Goal: Task Accomplishment & Management: Complete application form

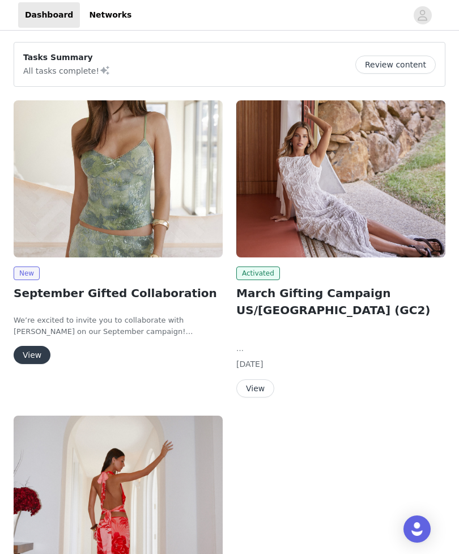
click at [35, 353] on button "View" at bounding box center [32, 355] width 37 height 18
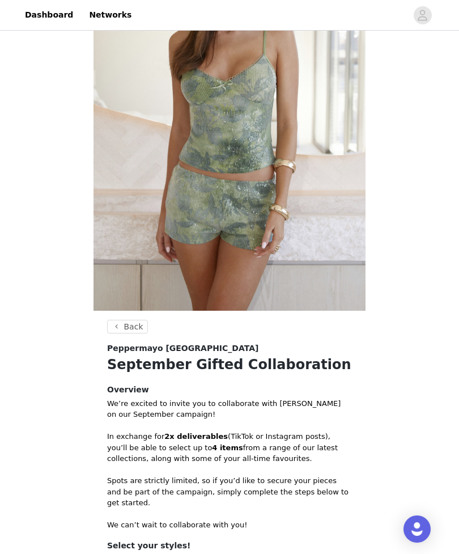
scroll to position [266, 0]
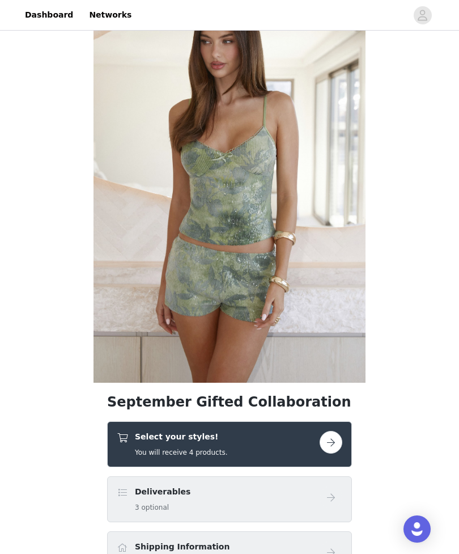
scroll to position [84, 0]
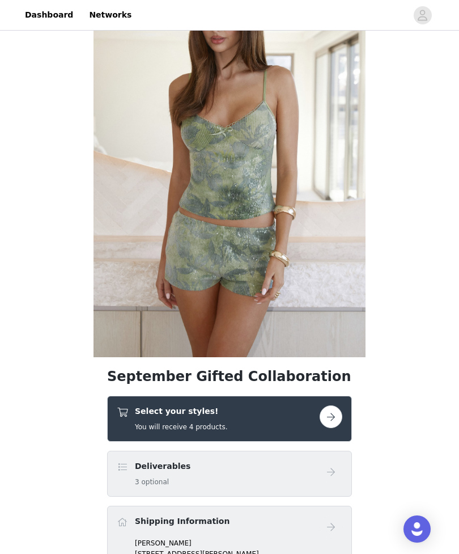
click at [329, 417] on button "button" at bounding box center [331, 417] width 23 height 23
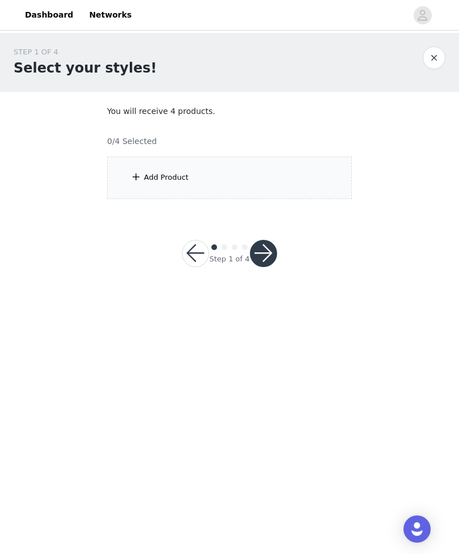
click at [255, 179] on div "Add Product" at bounding box center [229, 178] width 245 height 43
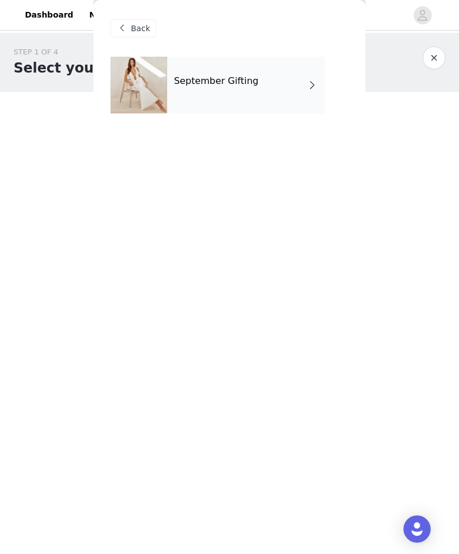
click at [295, 87] on div "September Gifting" at bounding box center [246, 85] width 158 height 57
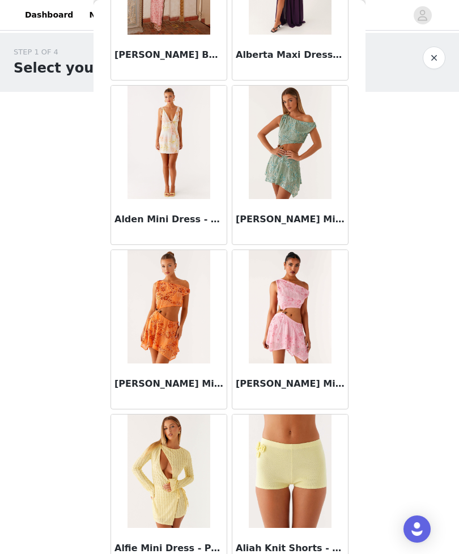
scroll to position [1126, 0]
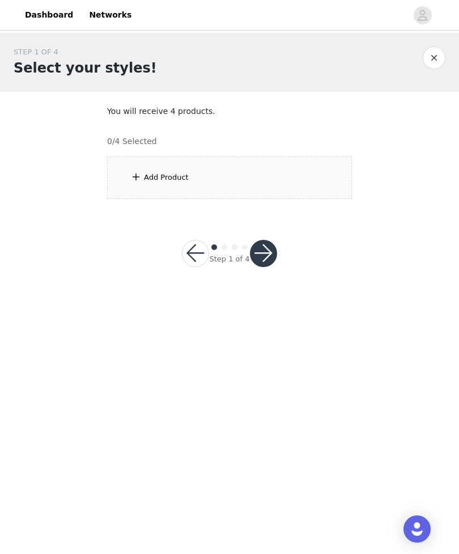
click at [289, 183] on div "Add Product" at bounding box center [229, 178] width 245 height 43
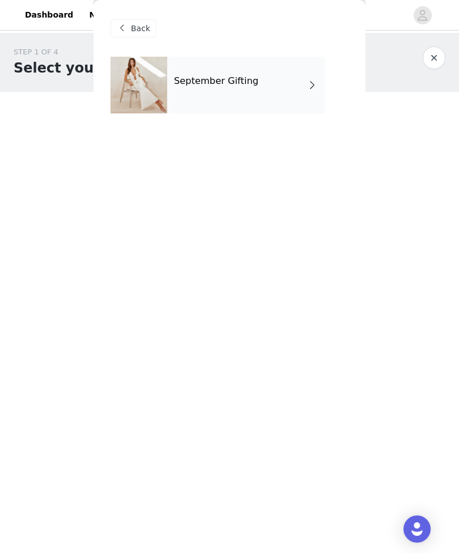
click at [299, 93] on div "September Gifting" at bounding box center [246, 85] width 158 height 57
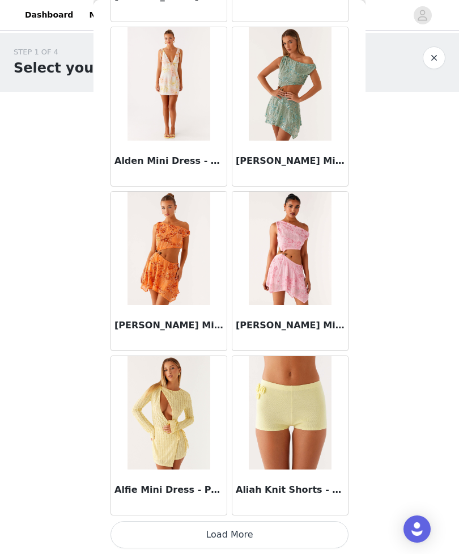
scroll to position [1207, 0]
click at [250, 535] on button "Load More" at bounding box center [230, 534] width 238 height 27
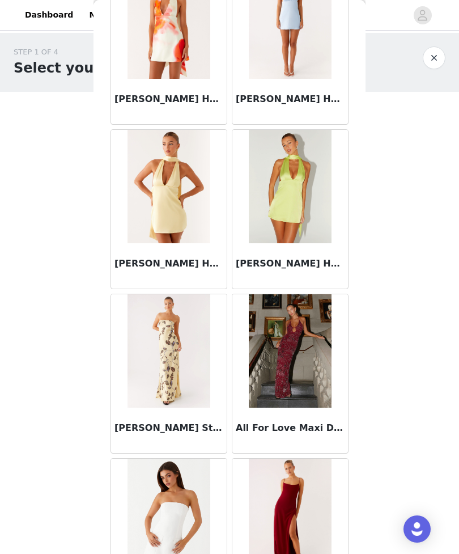
scroll to position [2182, 0]
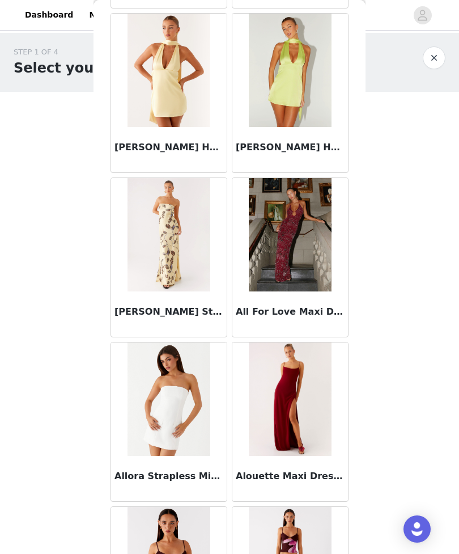
click at [297, 263] on img at bounding box center [290, 234] width 82 height 113
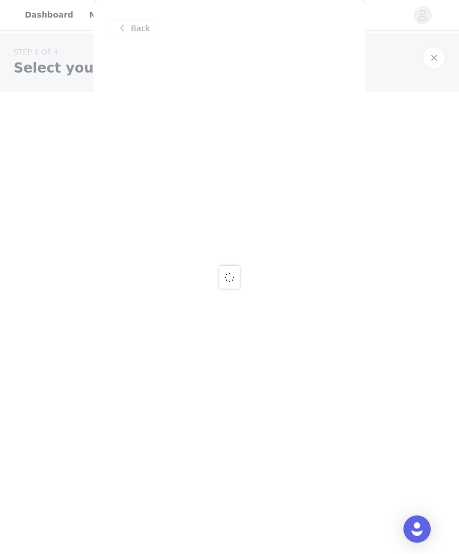
scroll to position [0, 0]
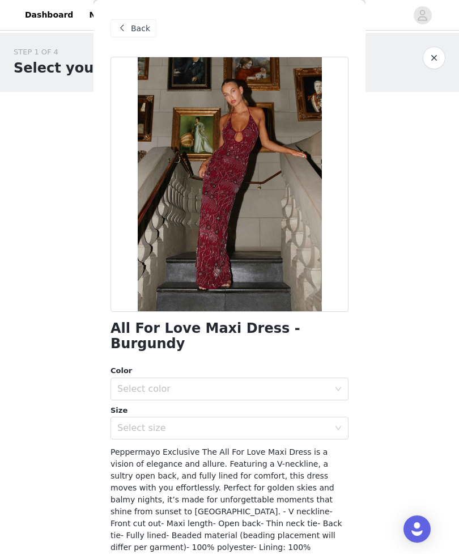
click at [337, 386] on icon "icon: down" at bounding box center [338, 389] width 7 height 7
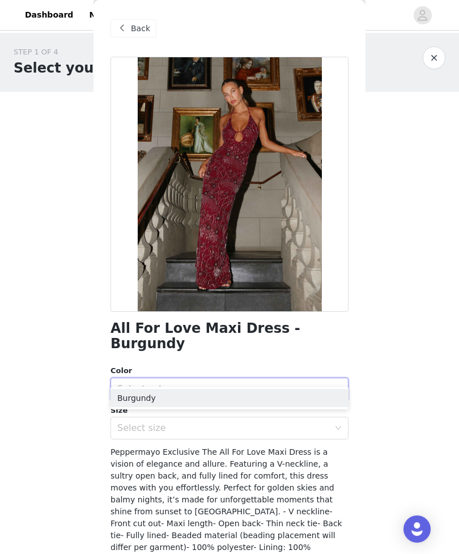
click at [330, 396] on li "Burgundy" at bounding box center [230, 398] width 238 height 18
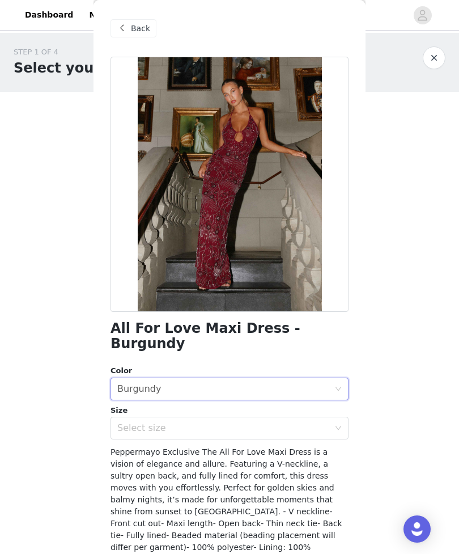
click at [328, 423] on div "Select size" at bounding box center [223, 428] width 212 height 11
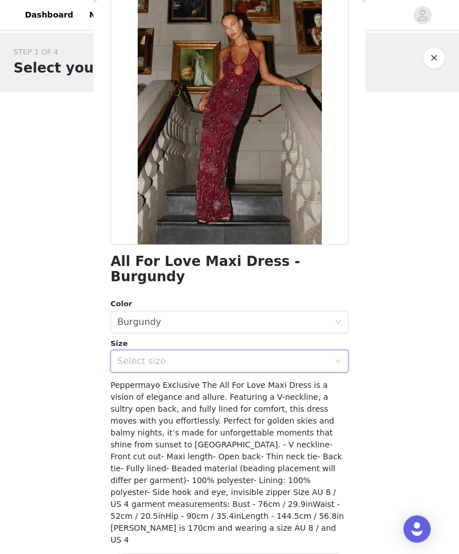
scroll to position [67, 0]
click at [329, 356] on div "Select size" at bounding box center [223, 361] width 212 height 11
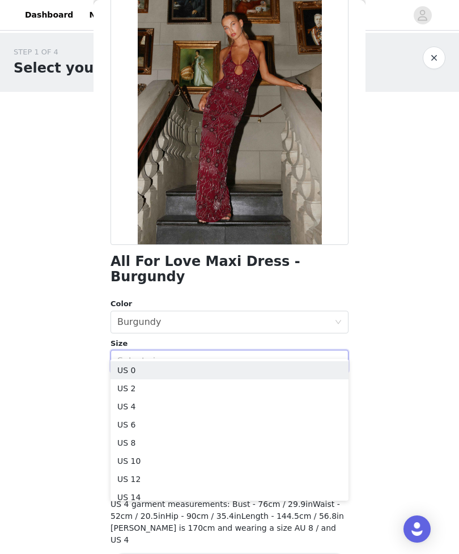
click at [328, 356] on div "Select size" at bounding box center [223, 361] width 212 height 11
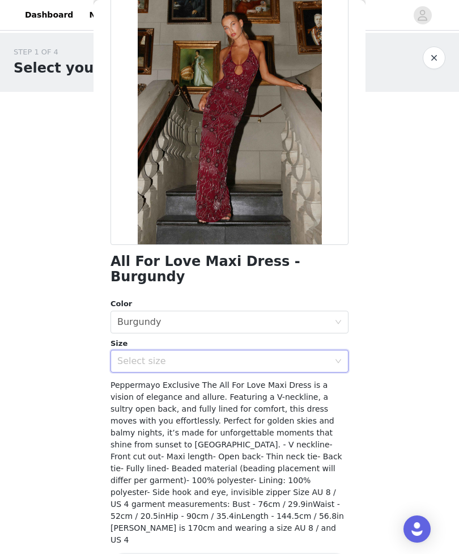
click at [328, 356] on div "Select size" at bounding box center [223, 361] width 212 height 11
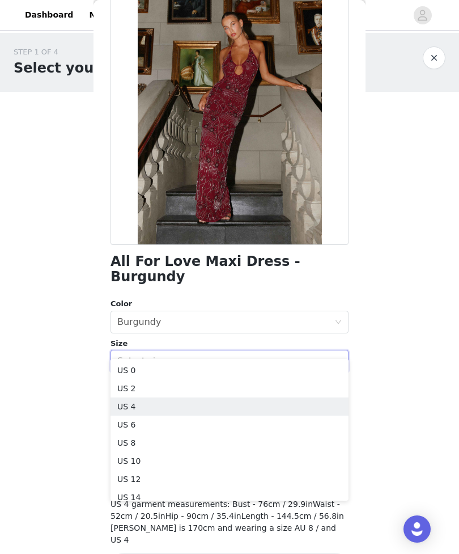
click at [229, 404] on li "US 4" at bounding box center [230, 407] width 238 height 18
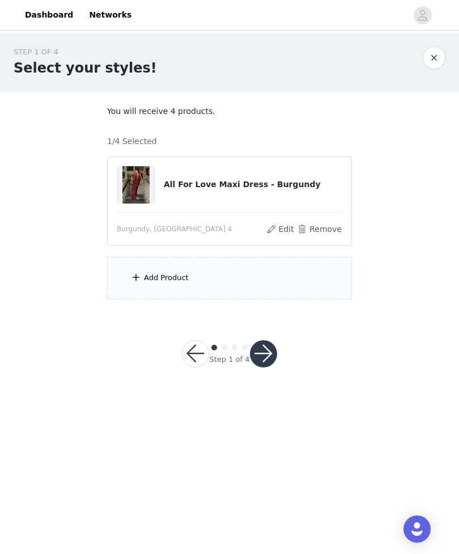
click at [262, 282] on div "Add Product" at bounding box center [229, 278] width 245 height 43
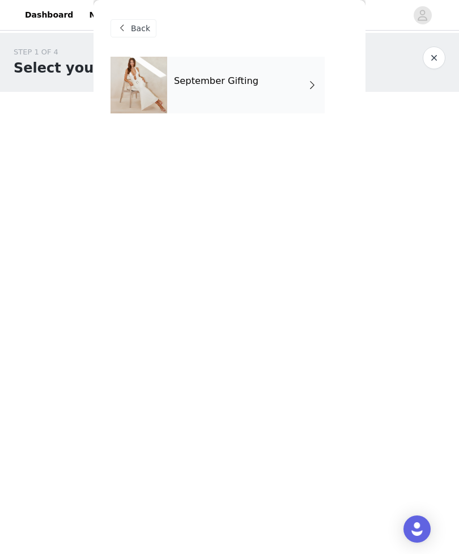
click at [290, 97] on div "September Gifting" at bounding box center [246, 85] width 158 height 57
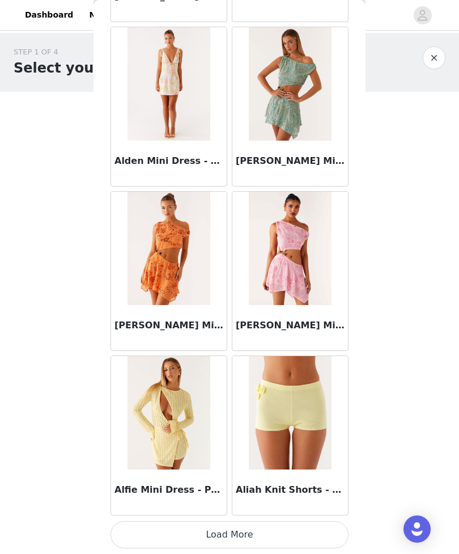
click at [294, 526] on button "Load More" at bounding box center [230, 534] width 238 height 27
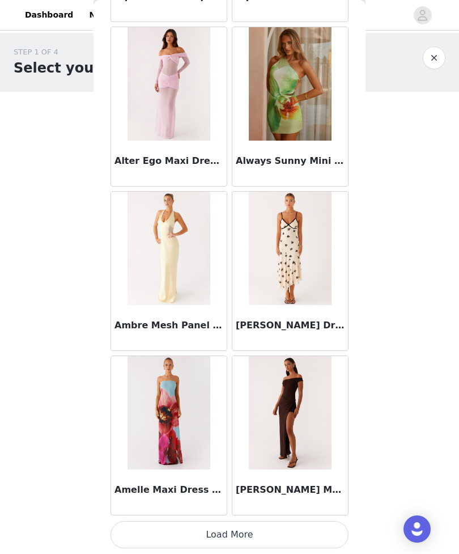
scroll to position [2826, 0]
click at [302, 281] on img at bounding box center [290, 248] width 82 height 113
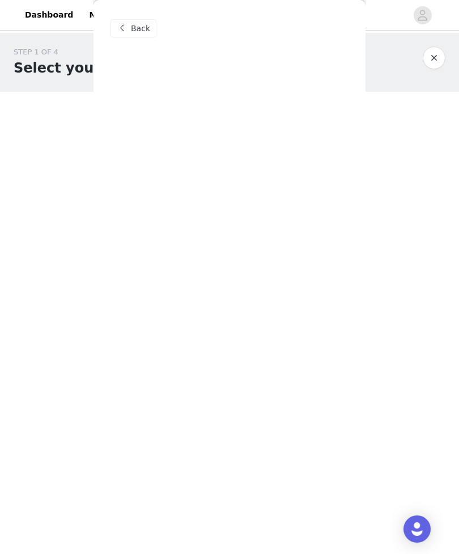
scroll to position [0, 0]
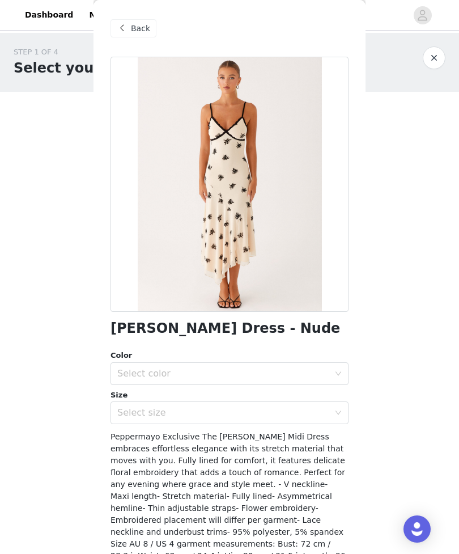
click at [332, 368] on div "Select color" at bounding box center [225, 374] width 217 height 22
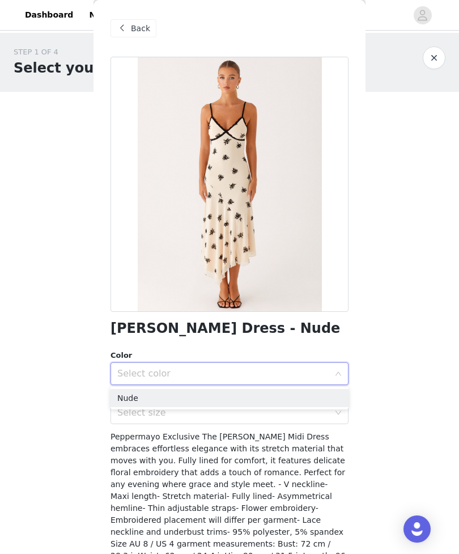
click at [316, 395] on li "Nude" at bounding box center [230, 398] width 238 height 18
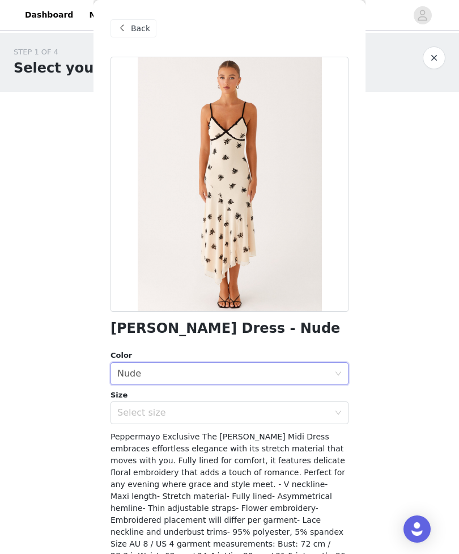
click at [322, 417] on div "Select size" at bounding box center [223, 412] width 212 height 11
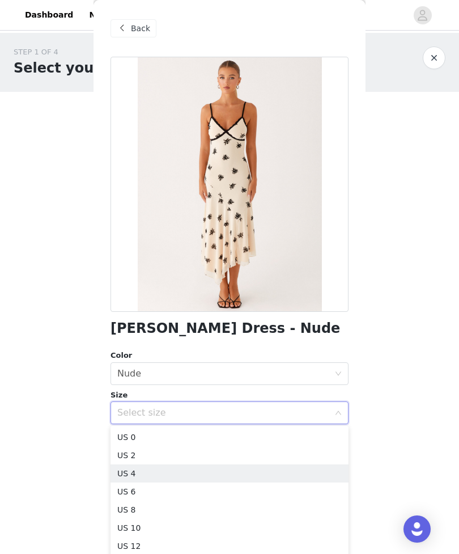
click at [161, 474] on li "US 4" at bounding box center [230, 474] width 238 height 18
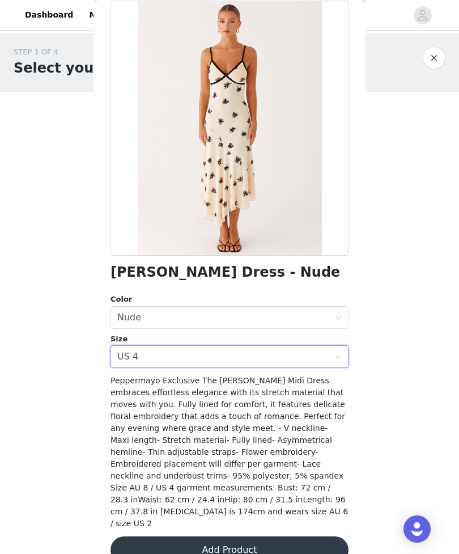
scroll to position [55, 0]
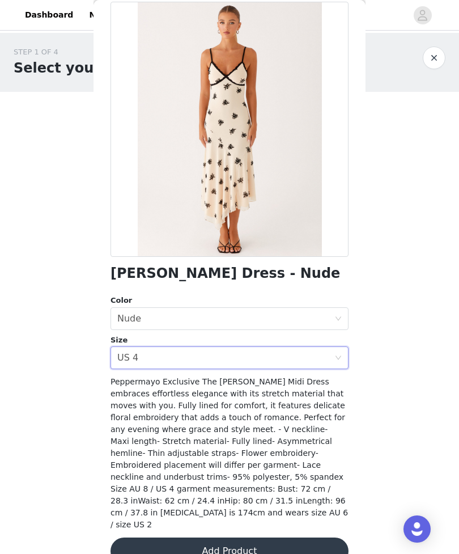
click at [297, 538] on button "Add Product" at bounding box center [230, 551] width 238 height 27
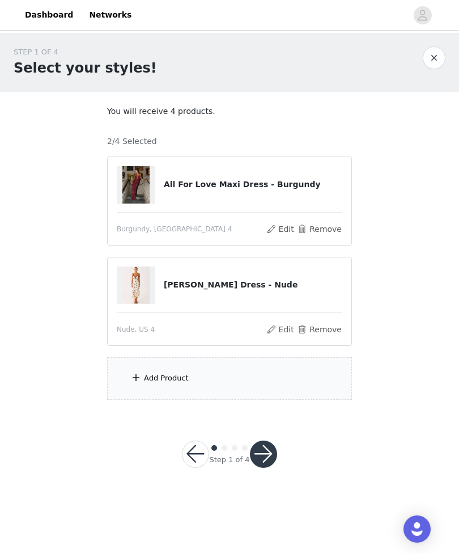
click at [289, 382] on div "Add Product" at bounding box center [229, 378] width 245 height 43
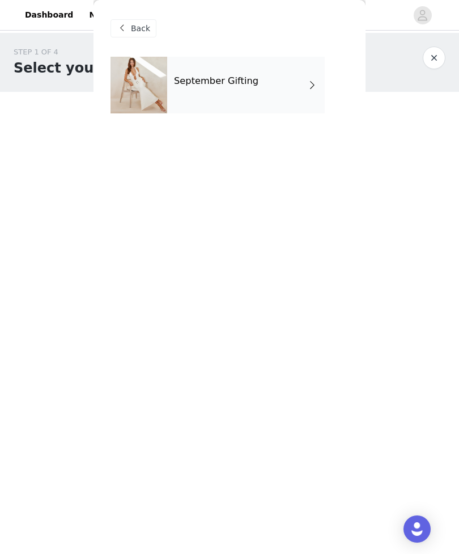
click at [286, 102] on div "September Gifting" at bounding box center [246, 85] width 158 height 57
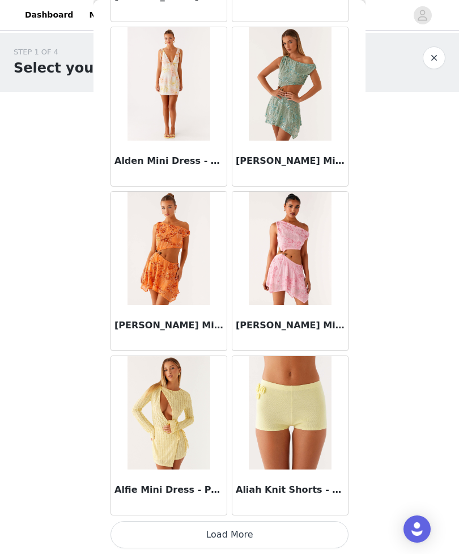
click at [273, 531] on button "Load More" at bounding box center [230, 534] width 238 height 27
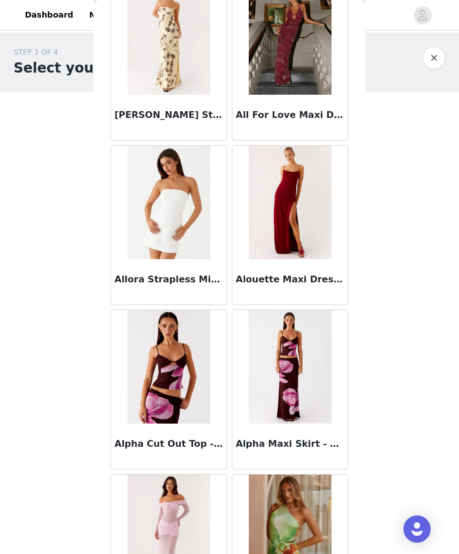
scroll to position [2409, 0]
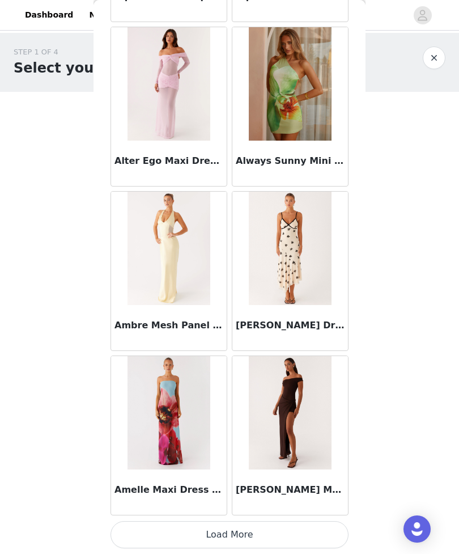
click at [313, 525] on button "Load More" at bounding box center [230, 534] width 238 height 27
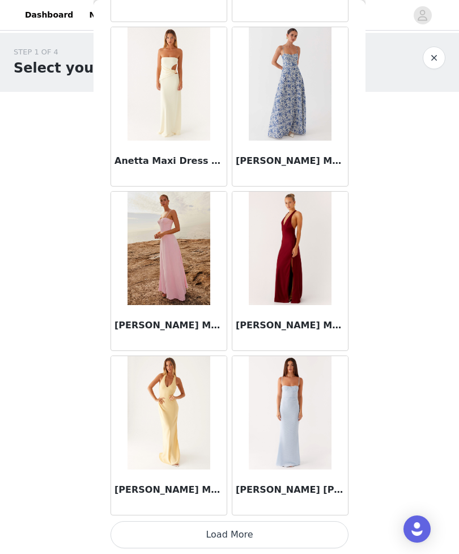
scroll to position [4471, 0]
click at [319, 530] on button "Load More" at bounding box center [230, 534] width 238 height 27
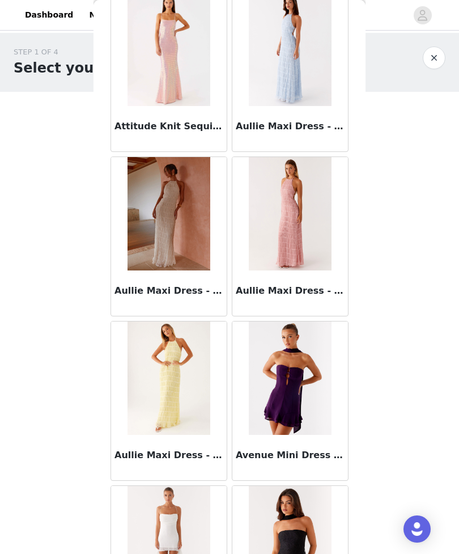
scroll to position [6102, 0]
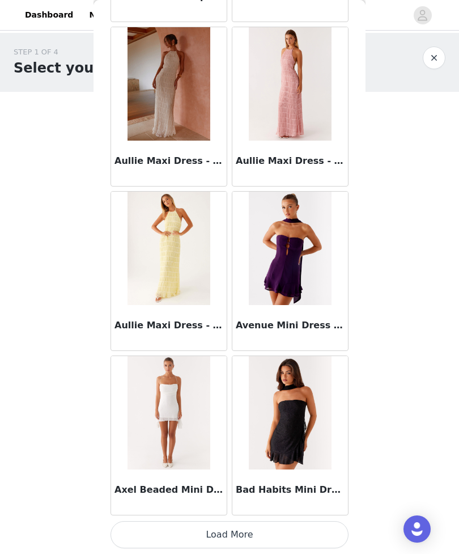
click at [314, 530] on button "Load More" at bounding box center [230, 534] width 238 height 27
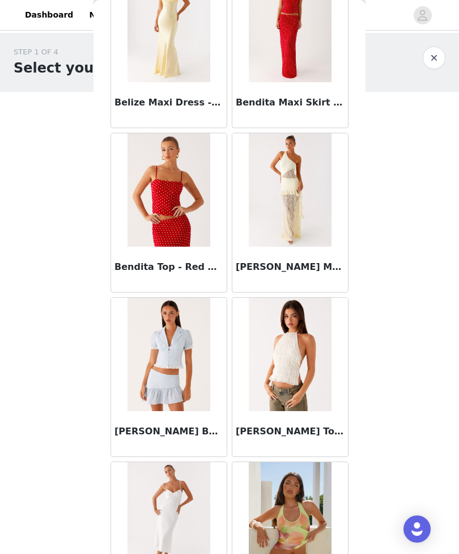
scroll to position [7723, 0]
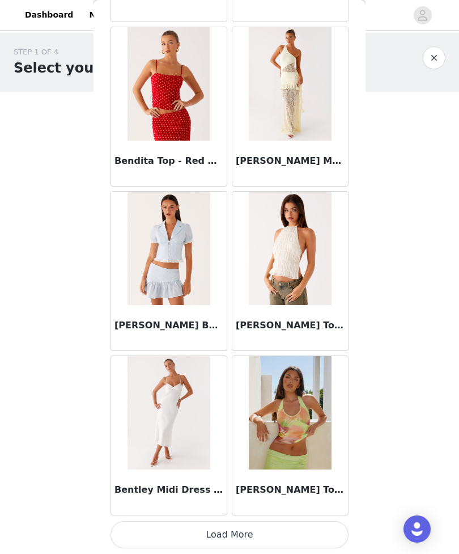
click at [297, 533] on button "Load More" at bounding box center [230, 534] width 238 height 27
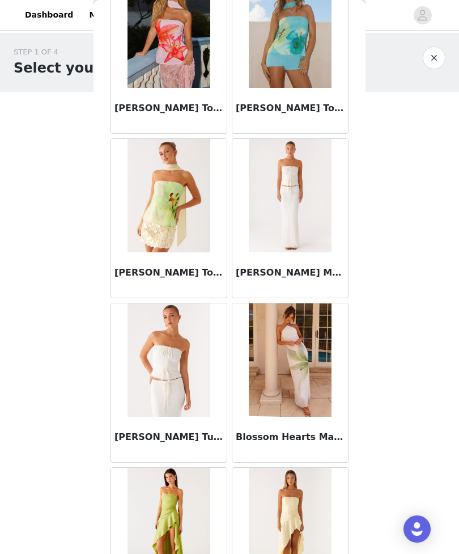
scroll to position [8496, 0]
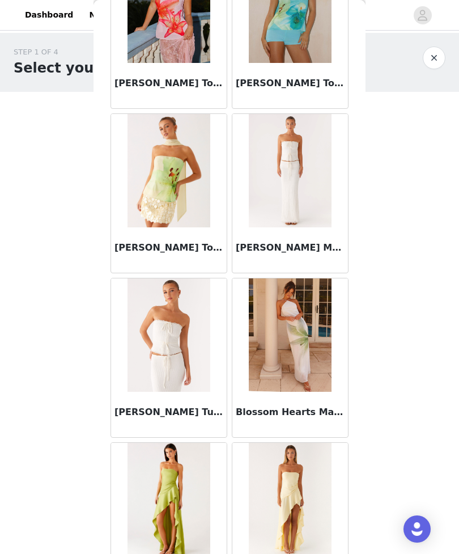
click at [366, 425] on div "STEP 1 OF 4 Select your styles! You will receive 4 products. 2/4 Selected All F…" at bounding box center [229, 264] width 459 height 462
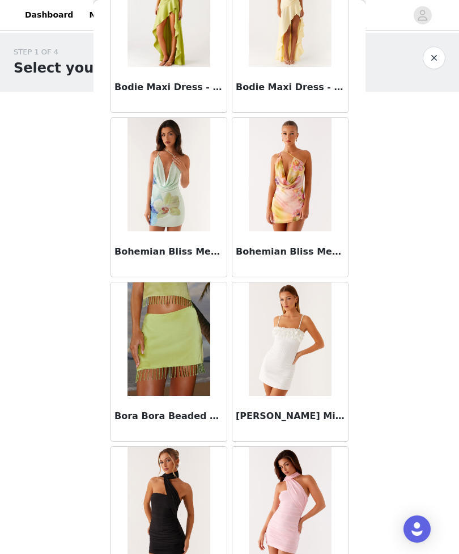
scroll to position [9033, 0]
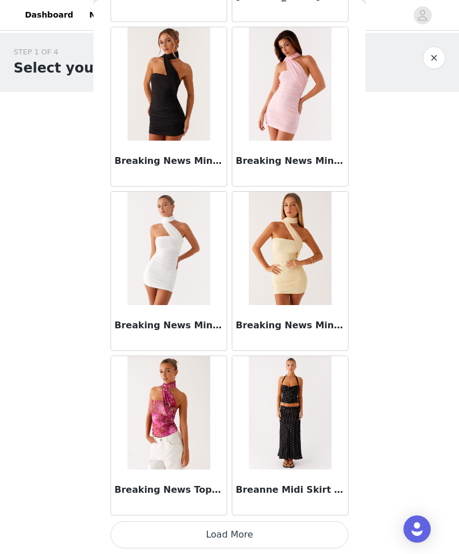
click at [315, 524] on button "Load More" at bounding box center [230, 534] width 238 height 27
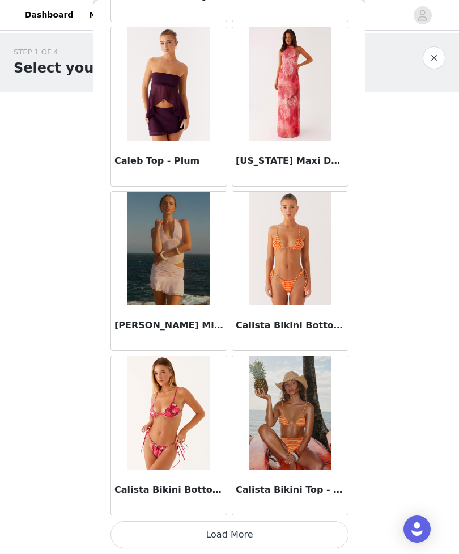
scroll to position [11050, 0]
click at [303, 527] on button "Load More" at bounding box center [230, 534] width 238 height 27
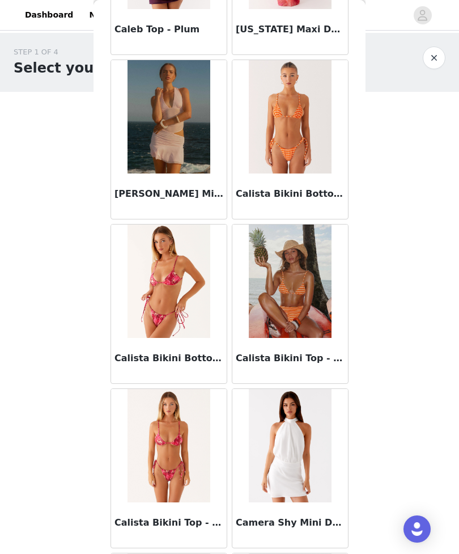
scroll to position [11172, 0]
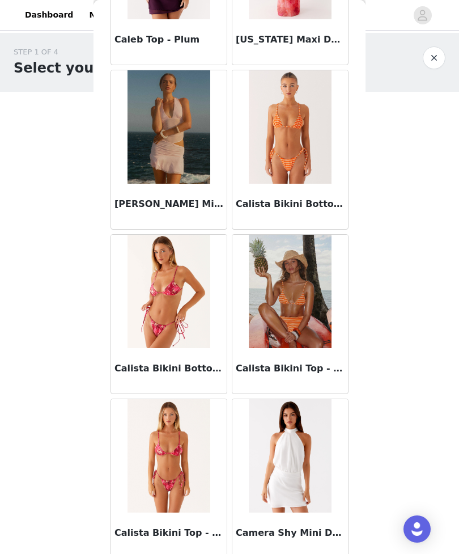
click at [305, 307] on img at bounding box center [290, 291] width 82 height 113
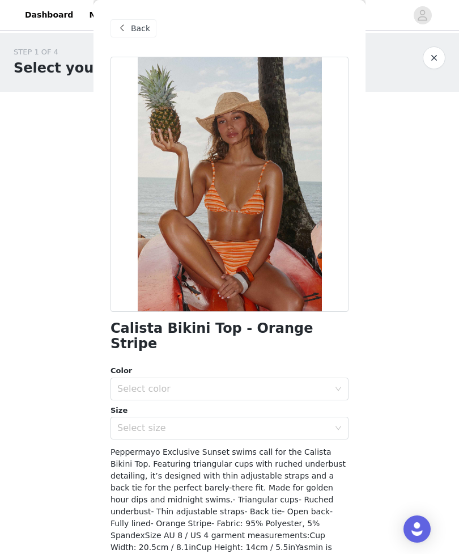
scroll to position [0, 0]
click at [139, 28] on span "Back" at bounding box center [140, 29] width 19 height 12
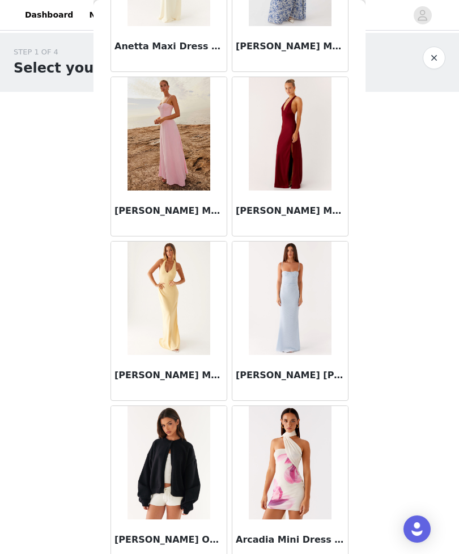
scroll to position [5349, 0]
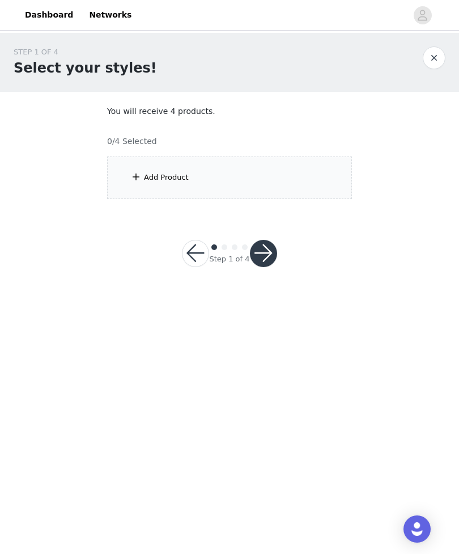
click at [331, 185] on div "Add Product" at bounding box center [229, 178] width 245 height 43
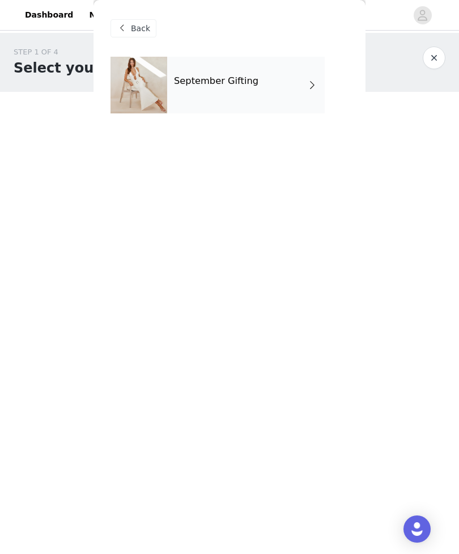
click at [285, 93] on div "September Gifting" at bounding box center [246, 85] width 158 height 57
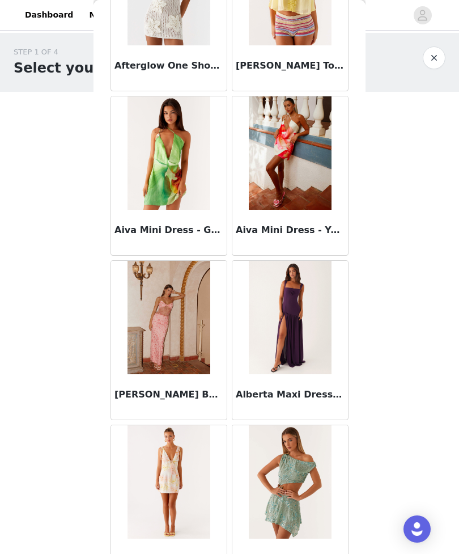
scroll to position [901, 0]
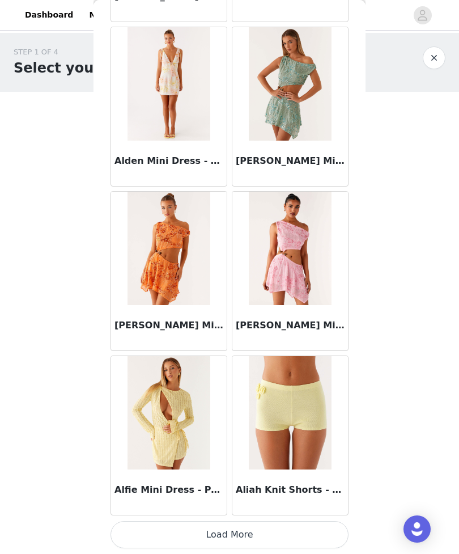
click at [288, 530] on button "Load More" at bounding box center [230, 534] width 238 height 27
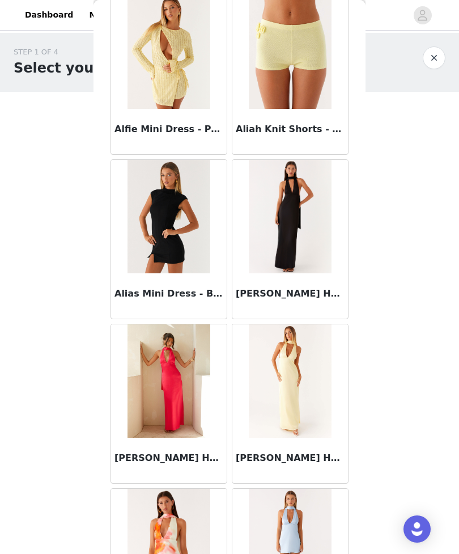
scroll to position [1609, 0]
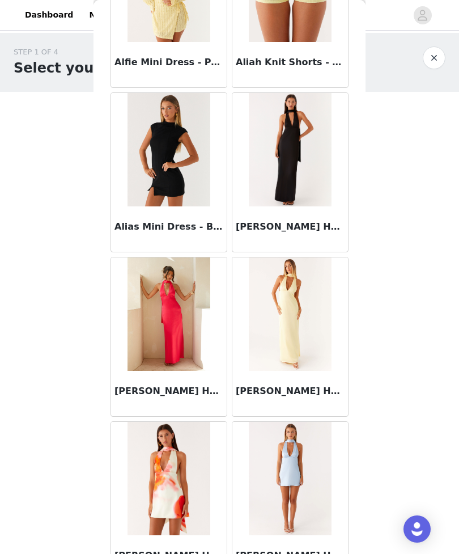
click at [193, 154] on img at bounding box center [169, 149] width 82 height 113
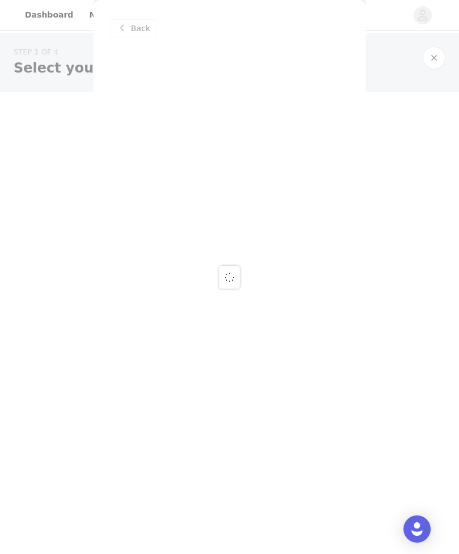
scroll to position [0, 0]
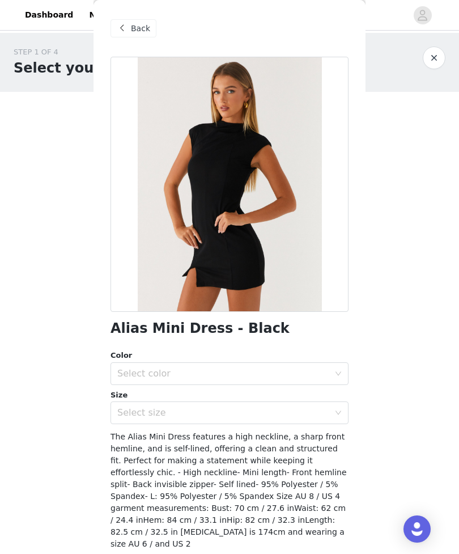
click at [320, 371] on div "Select color" at bounding box center [223, 373] width 212 height 11
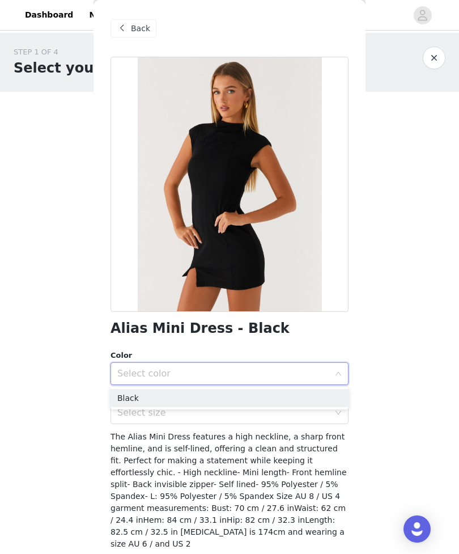
click at [314, 399] on li "Black" at bounding box center [230, 398] width 238 height 18
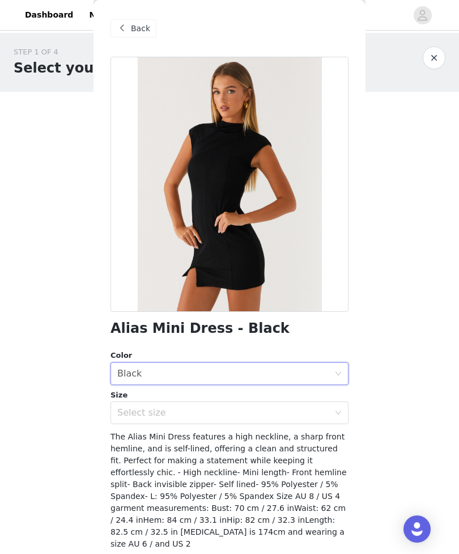
click at [326, 413] on div "Select size" at bounding box center [223, 412] width 212 height 11
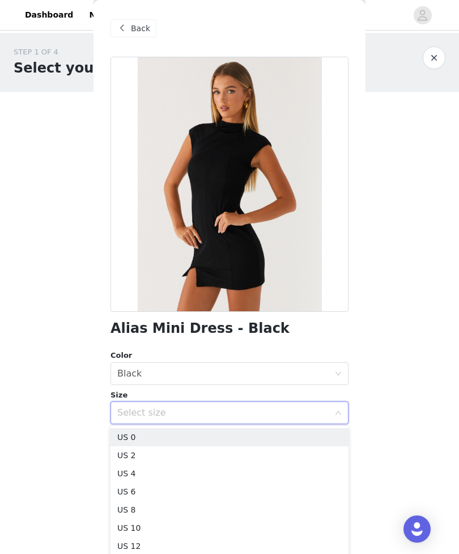
click at [215, 467] on li "US 4" at bounding box center [230, 474] width 238 height 18
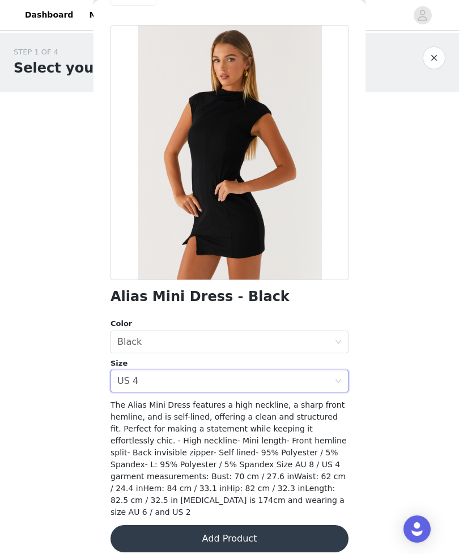
scroll to position [31, 0]
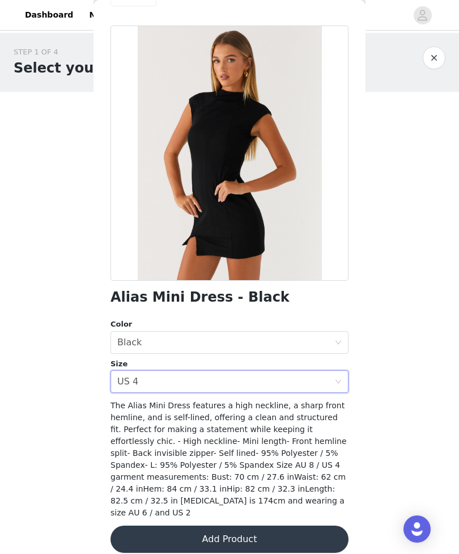
click at [302, 526] on button "Add Product" at bounding box center [230, 539] width 238 height 27
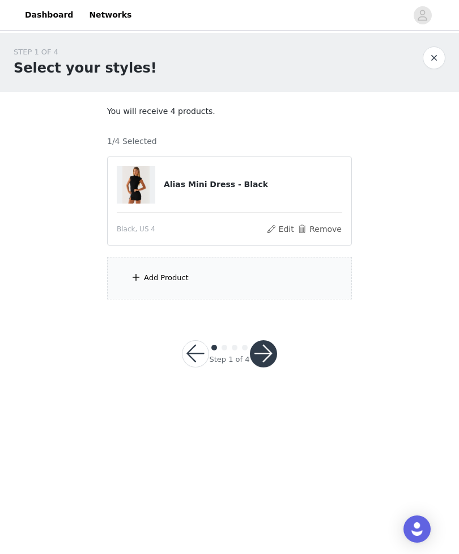
click at [302, 263] on div "Add Product" at bounding box center [229, 278] width 245 height 43
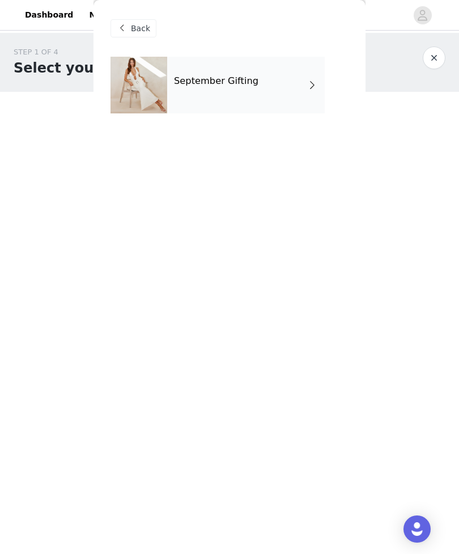
click at [289, 96] on div "September Gifting" at bounding box center [246, 85] width 158 height 57
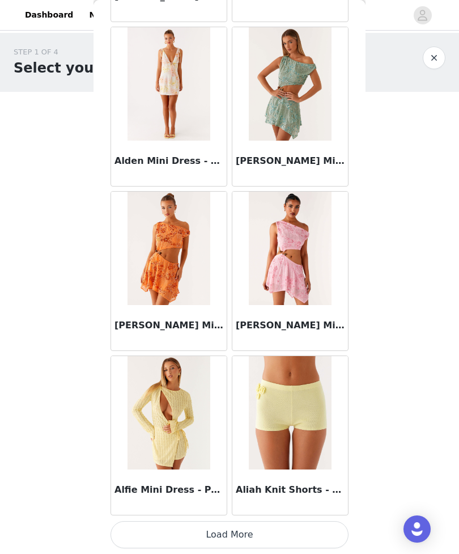
click at [313, 526] on button "Load More" at bounding box center [230, 534] width 238 height 27
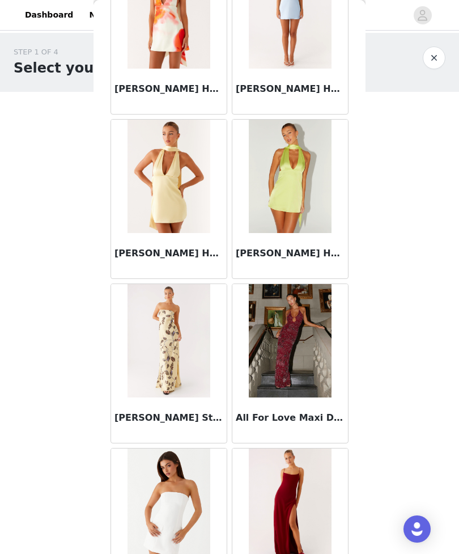
scroll to position [2332, 0]
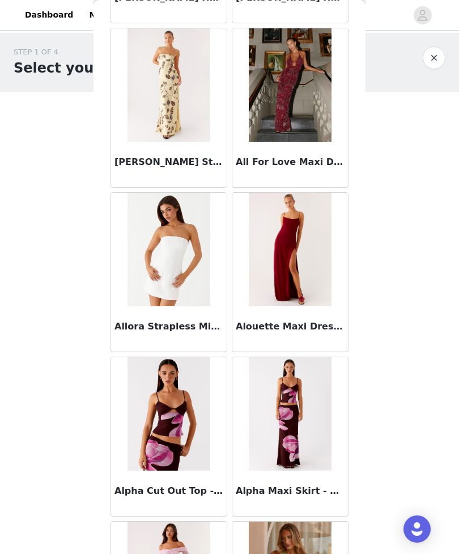
click at [305, 133] on img at bounding box center [290, 84] width 82 height 113
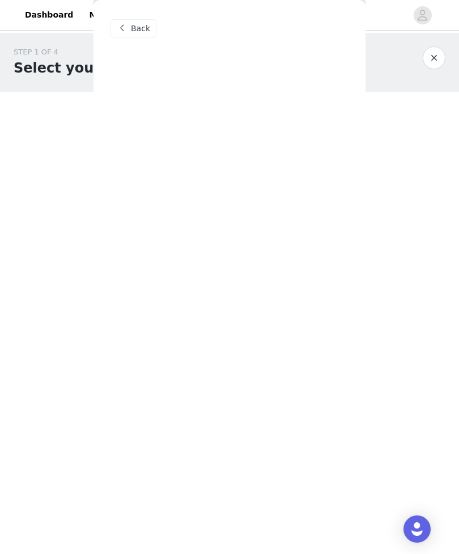
scroll to position [0, 0]
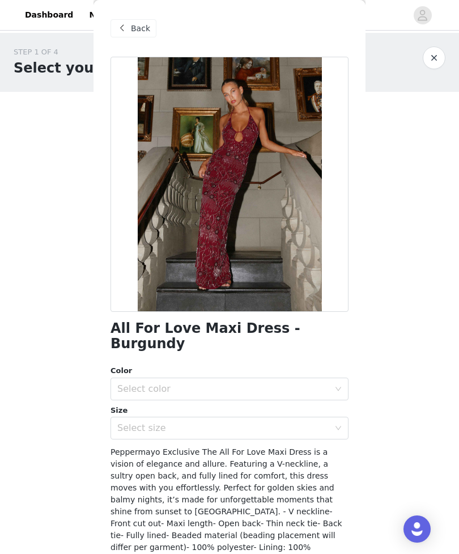
click at [329, 383] on div "Select color" at bounding box center [223, 388] width 212 height 11
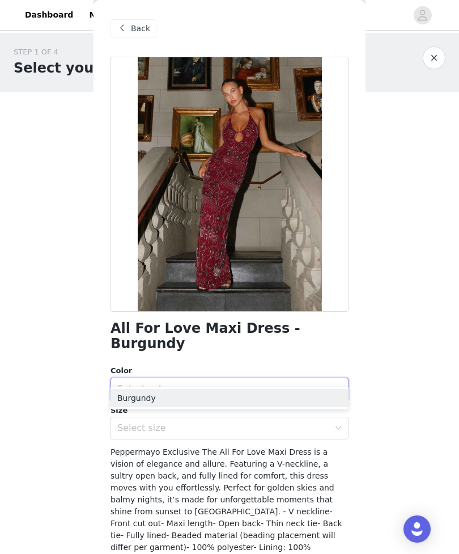
click at [319, 399] on li "Burgundy" at bounding box center [230, 398] width 238 height 18
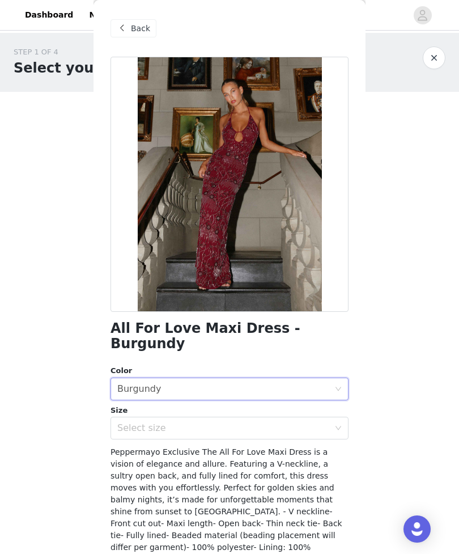
click at [317, 423] on div "Select size" at bounding box center [223, 428] width 212 height 11
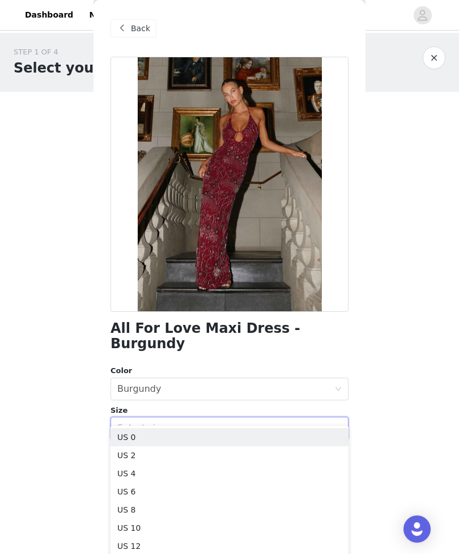
click at [198, 471] on li "US 4" at bounding box center [230, 474] width 238 height 18
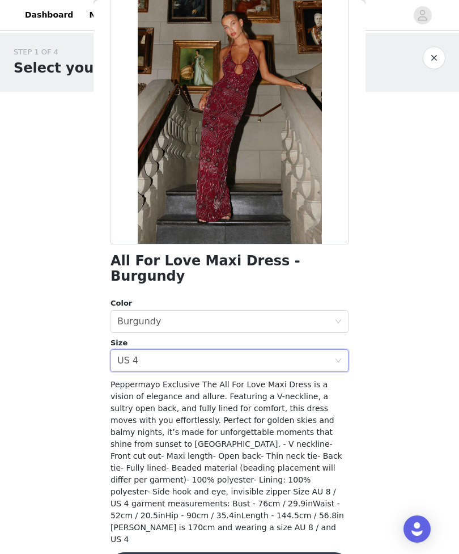
scroll to position [67, 0]
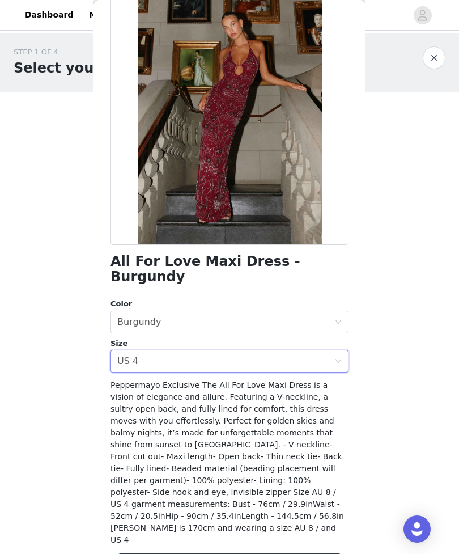
click at [302, 351] on div "Select size US 4" at bounding box center [225, 362] width 217 height 22
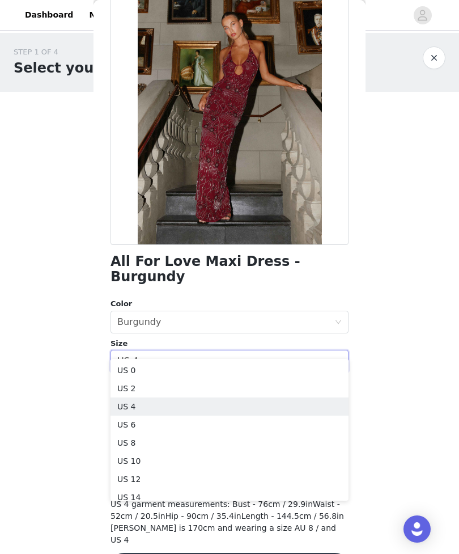
click at [192, 389] on li "US 2" at bounding box center [230, 388] width 238 height 18
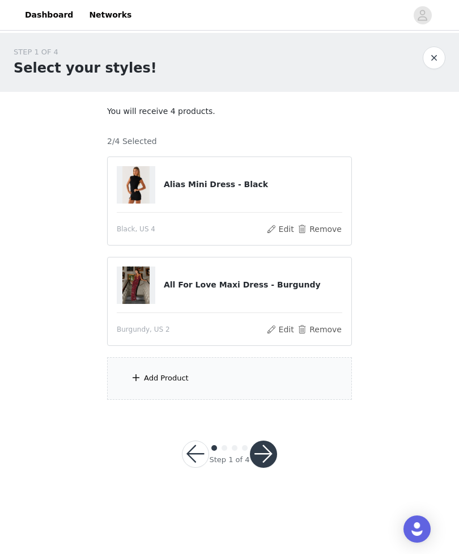
click at [271, 382] on div "Add Product" at bounding box center [229, 378] width 245 height 43
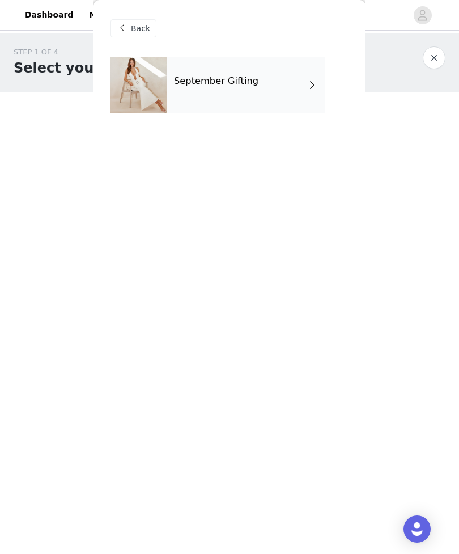
click at [264, 97] on div "September Gifting" at bounding box center [246, 85] width 158 height 57
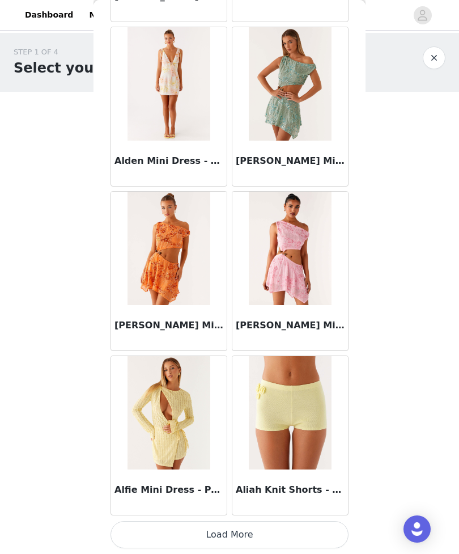
scroll to position [1181, 0]
click at [291, 514] on div "Aliah Knit Shorts - Yellow" at bounding box center [291, 492] width 116 height 45
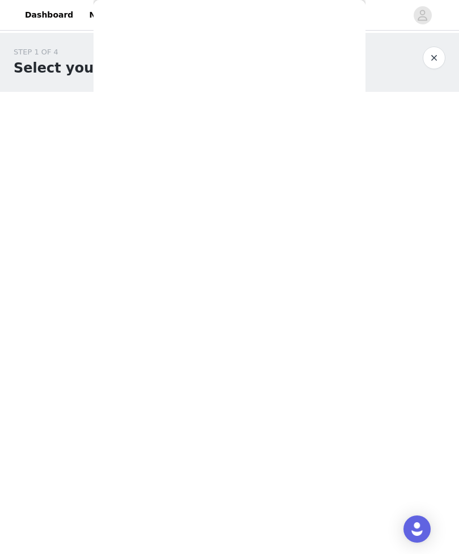
scroll to position [0, 0]
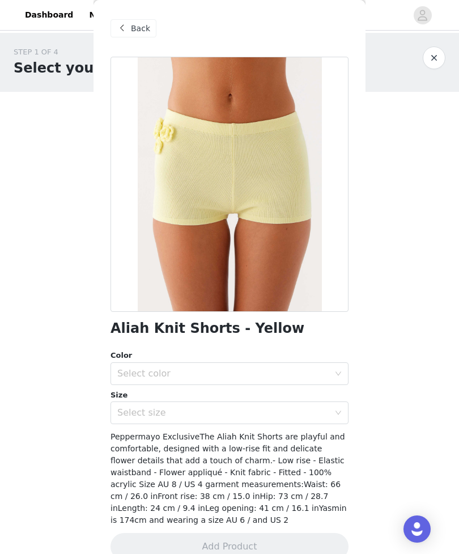
click at [143, 32] on span "Back" at bounding box center [140, 29] width 19 height 12
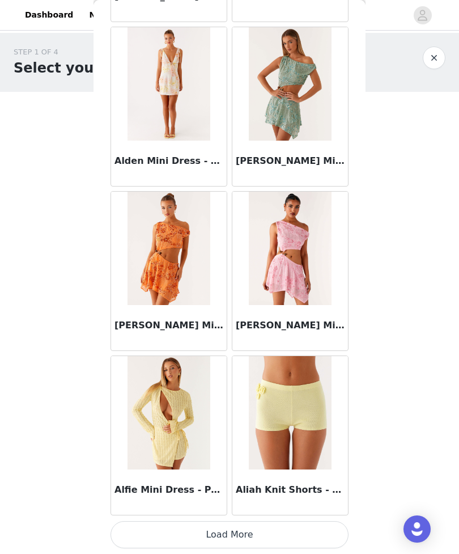
click at [234, 534] on button "Load More" at bounding box center [230, 534] width 238 height 27
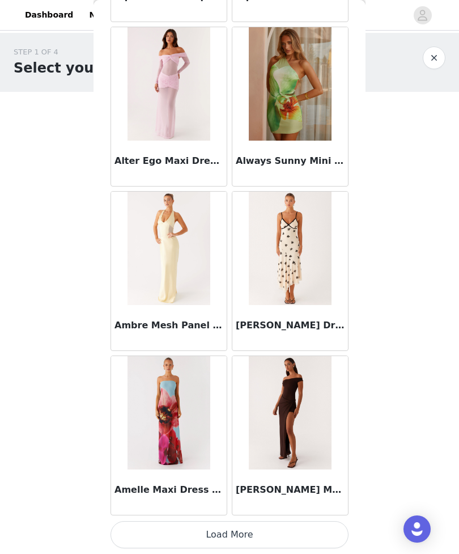
scroll to position [2826, 0]
click at [253, 535] on button "Load More" at bounding box center [230, 534] width 238 height 27
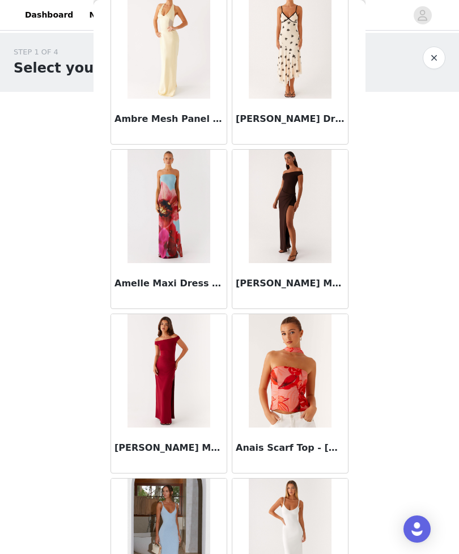
scroll to position [3032, 0]
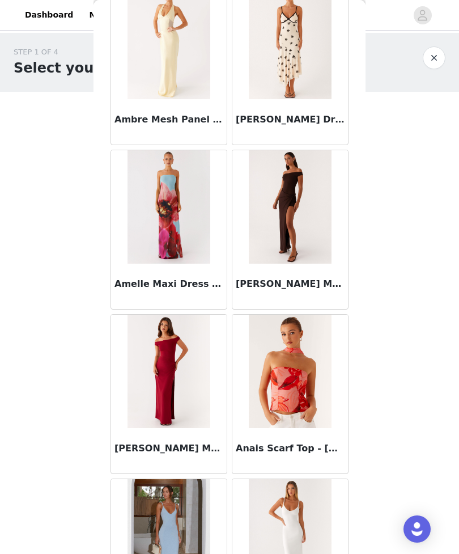
click at [199, 237] on img at bounding box center [169, 206] width 82 height 113
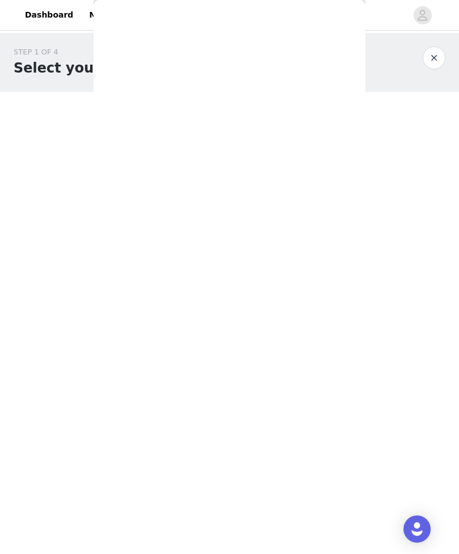
scroll to position [55, 0]
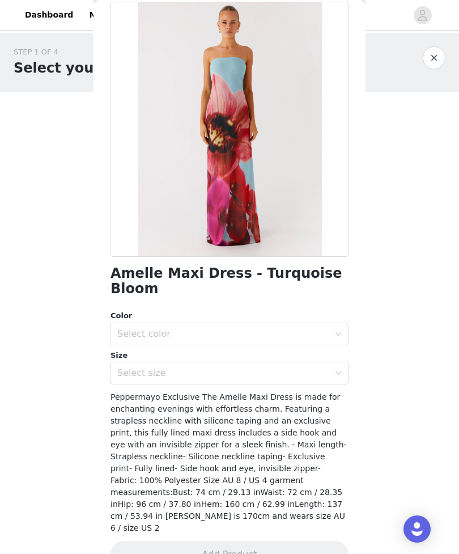
click at [430, 61] on button "button" at bounding box center [434, 58] width 23 height 23
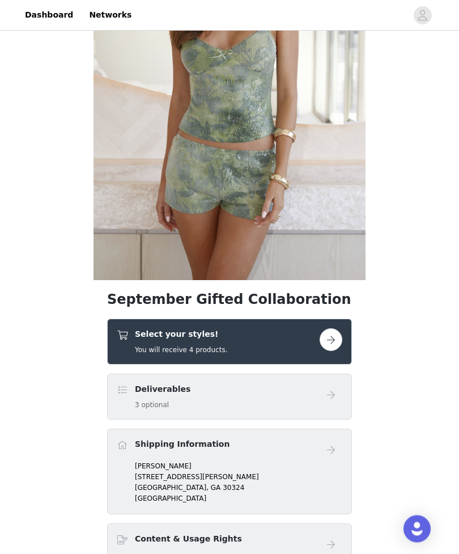
scroll to position [161, 0]
click at [311, 345] on div "Select your styles! You will receive 4 products." at bounding box center [218, 341] width 203 height 27
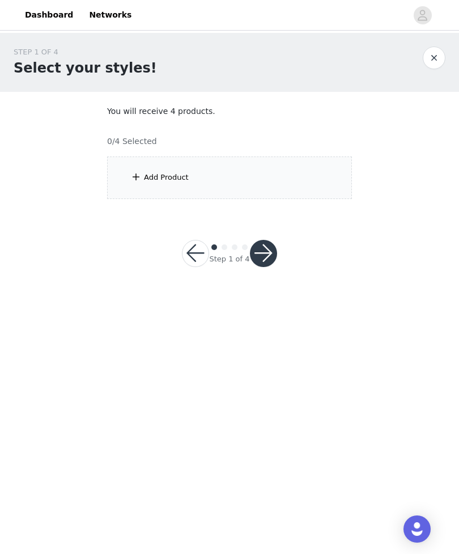
click at [310, 180] on div "Add Product" at bounding box center [229, 178] width 245 height 43
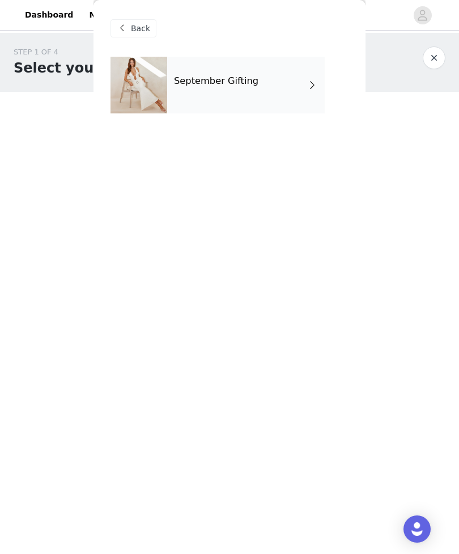
click at [304, 100] on div "September Gifting" at bounding box center [246, 85] width 158 height 57
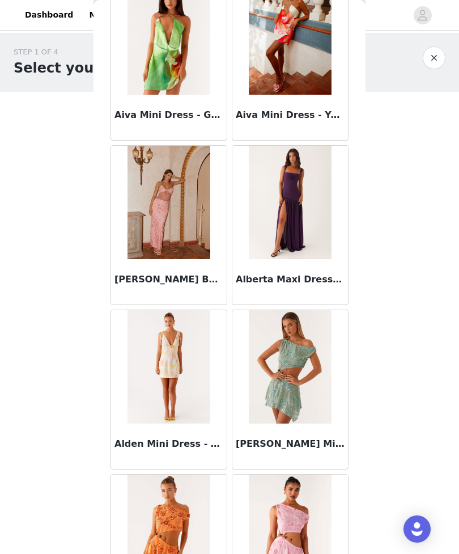
scroll to position [919, 0]
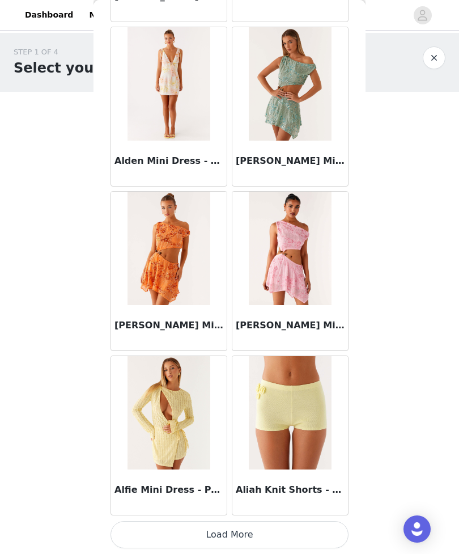
click at [294, 534] on button "Load More" at bounding box center [230, 534] width 238 height 27
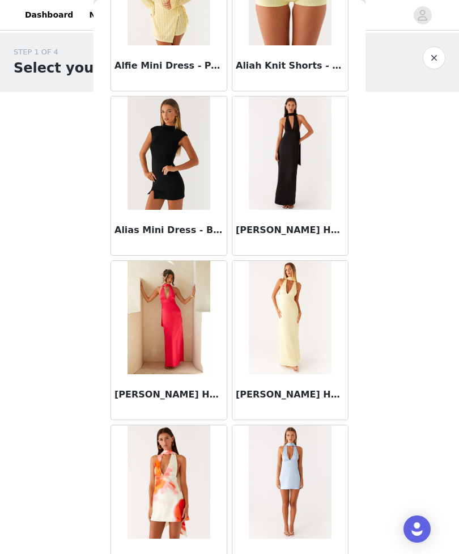
click at [192, 205] on img at bounding box center [169, 152] width 82 height 113
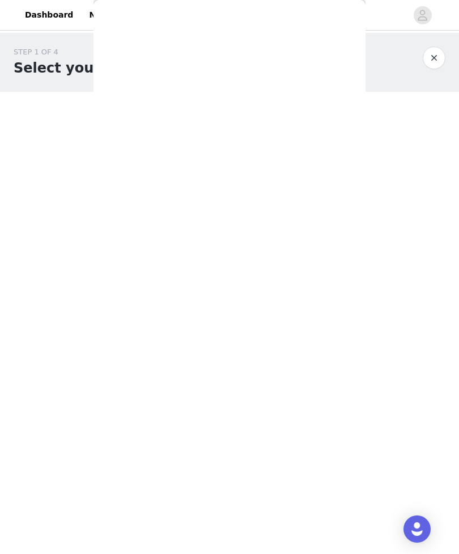
scroll to position [31, 0]
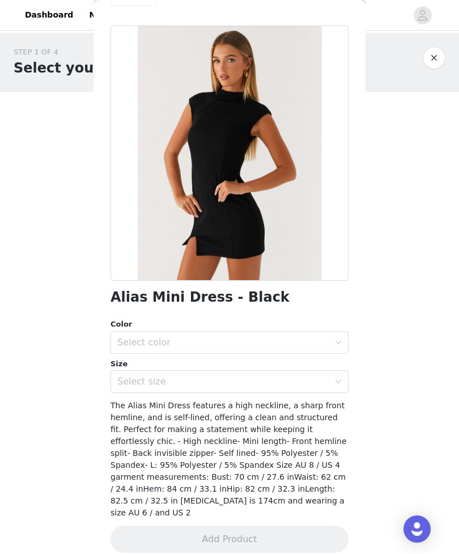
click at [309, 337] on div "Select color" at bounding box center [223, 342] width 212 height 11
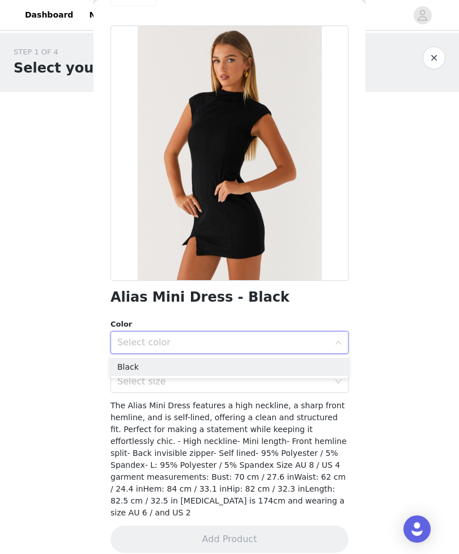
click at [313, 364] on li "Black" at bounding box center [230, 367] width 238 height 18
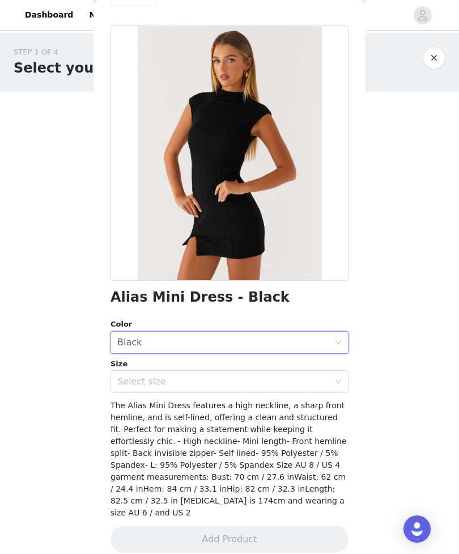
click at [304, 386] on div "Select size" at bounding box center [223, 381] width 212 height 11
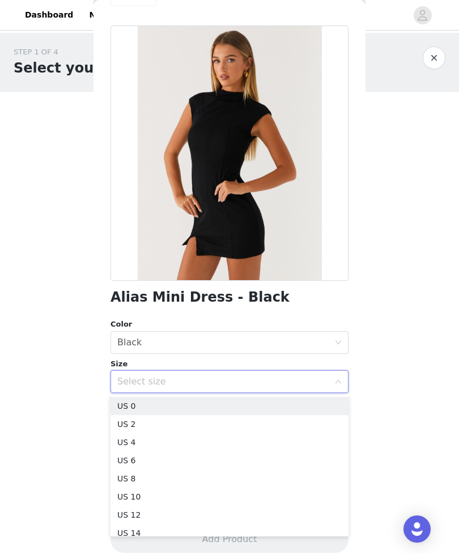
click at [190, 445] on li "US 4" at bounding box center [230, 442] width 238 height 18
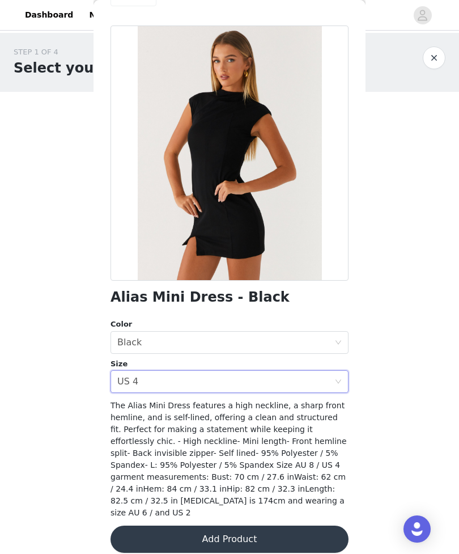
click at [308, 526] on button "Add Product" at bounding box center [230, 539] width 238 height 27
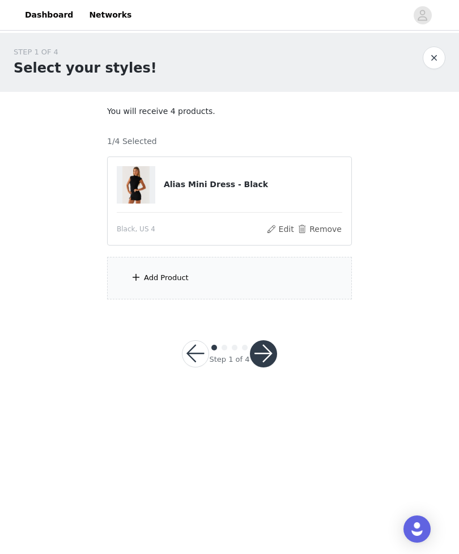
click at [301, 278] on div "Add Product" at bounding box center [229, 278] width 245 height 43
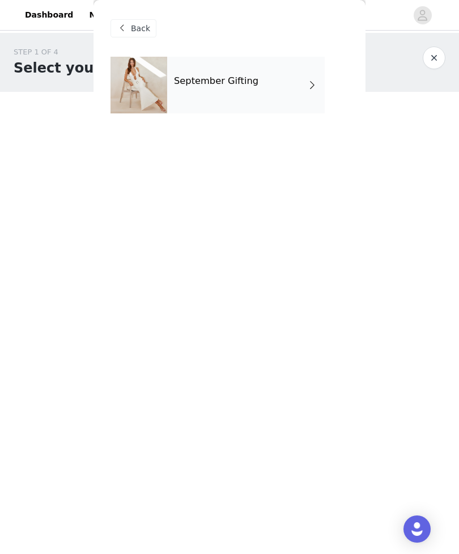
click at [303, 99] on div "September Gifting" at bounding box center [246, 85] width 158 height 57
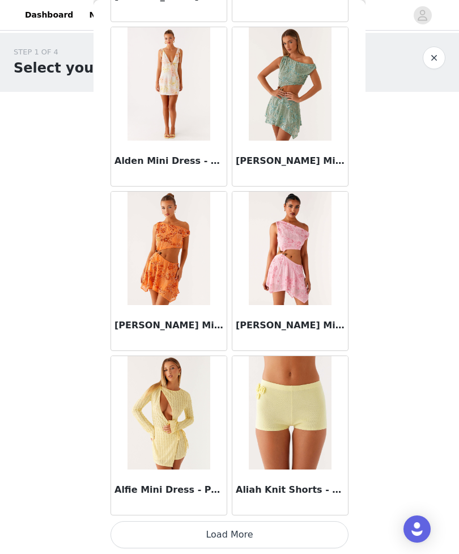
click at [310, 530] on button "Load More" at bounding box center [230, 534] width 238 height 27
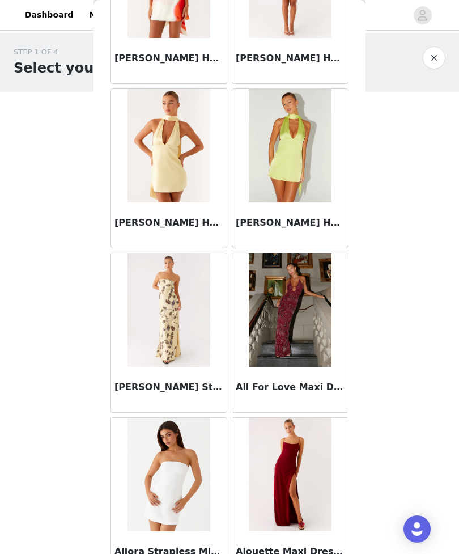
scroll to position [2105, 0]
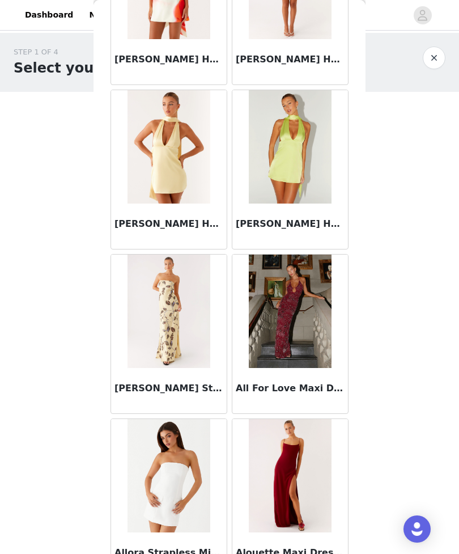
click at [314, 305] on img at bounding box center [290, 311] width 82 height 113
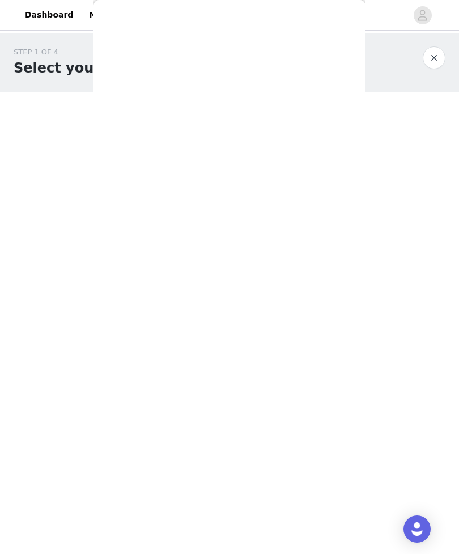
scroll to position [67, 0]
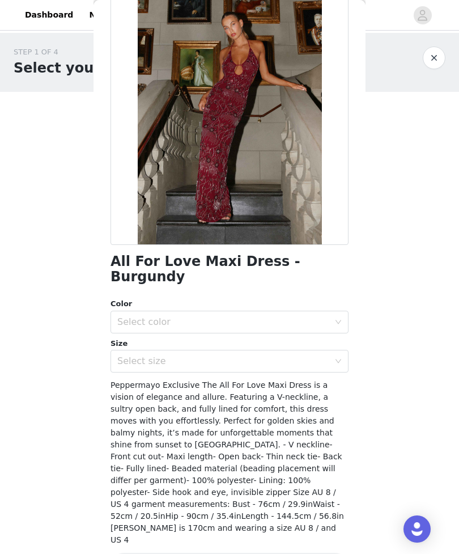
click at [321, 316] on div "Select color" at bounding box center [223, 321] width 212 height 11
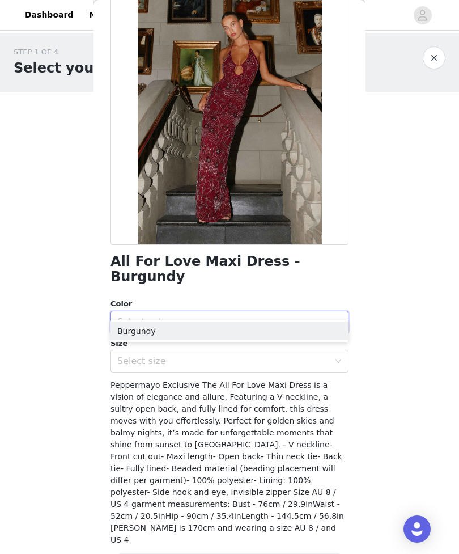
click at [305, 331] on li "Burgundy" at bounding box center [230, 331] width 238 height 18
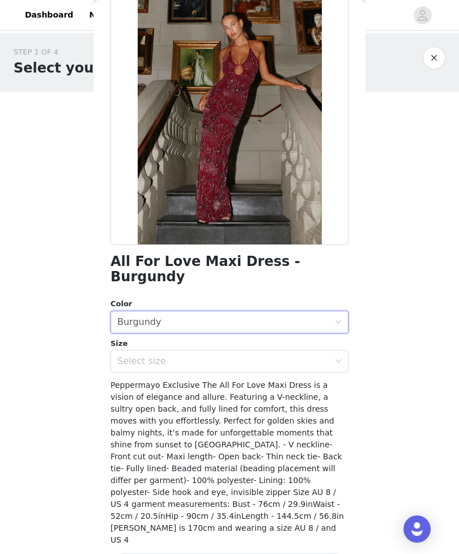
click at [320, 356] on div "Select size" at bounding box center [223, 361] width 212 height 11
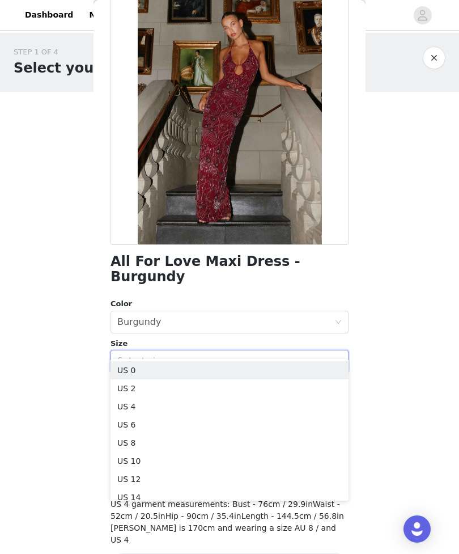
click at [246, 390] on li "US 2" at bounding box center [230, 388] width 238 height 18
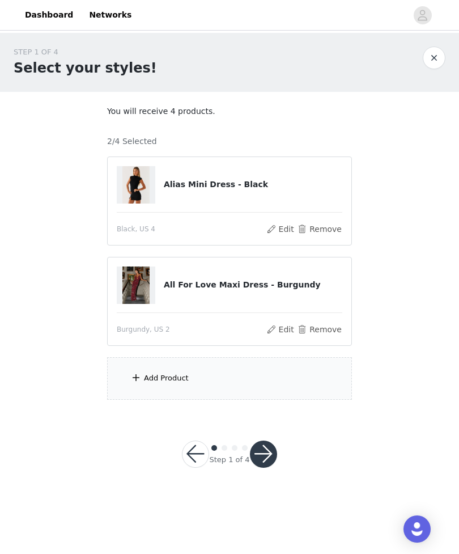
click at [308, 378] on div "Add Product" at bounding box center [229, 378] width 245 height 43
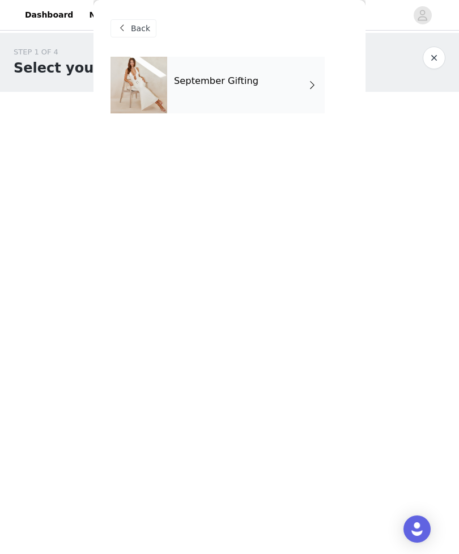
click at [285, 92] on div "September Gifting" at bounding box center [246, 85] width 158 height 57
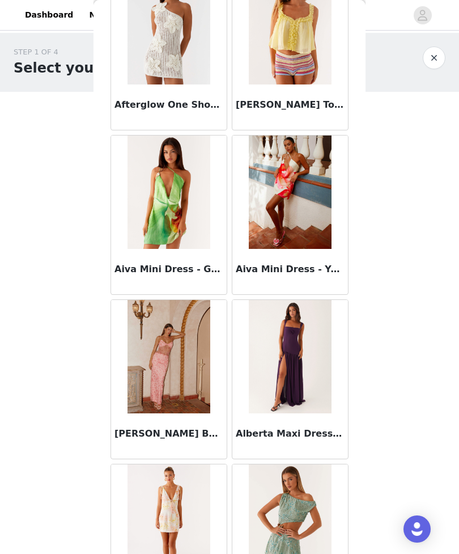
scroll to position [900, 0]
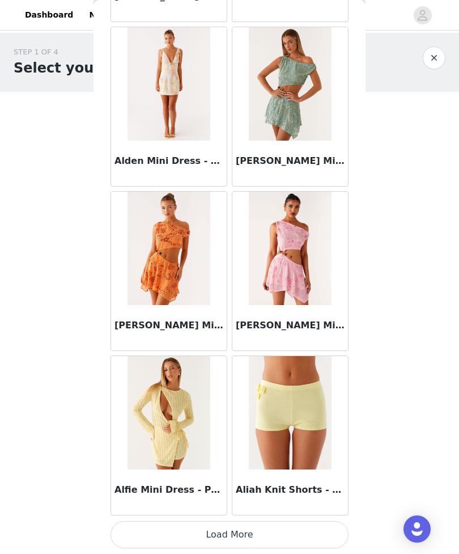
click at [292, 522] on button "Load More" at bounding box center [230, 534] width 238 height 27
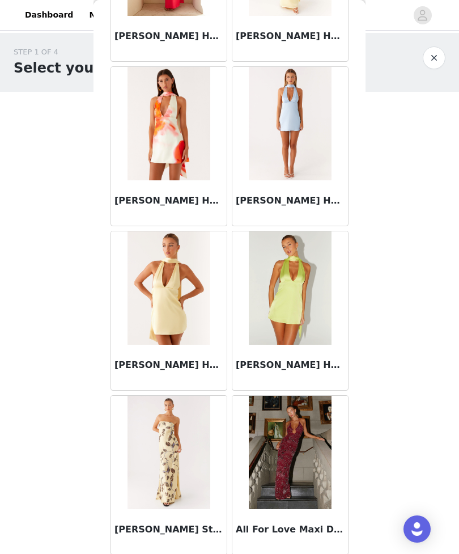
scroll to position [2016, 0]
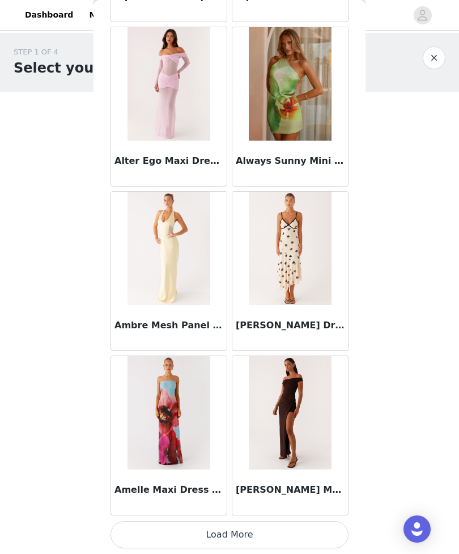
click at [293, 527] on button "Load More" at bounding box center [230, 534] width 238 height 27
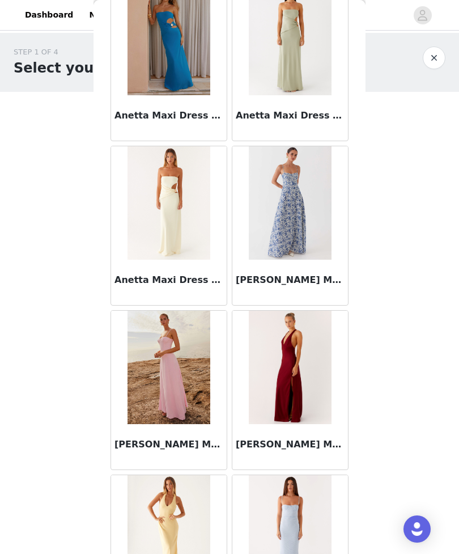
scroll to position [4457, 0]
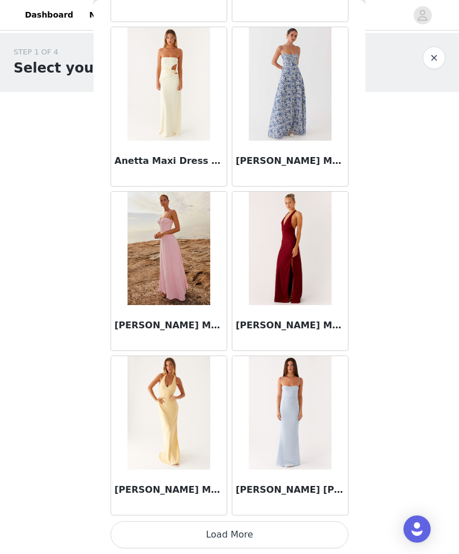
click at [285, 533] on button "Load More" at bounding box center [230, 534] width 238 height 27
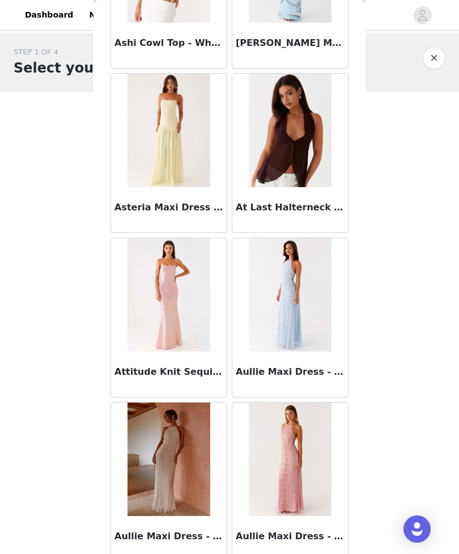
scroll to position [5762, 0]
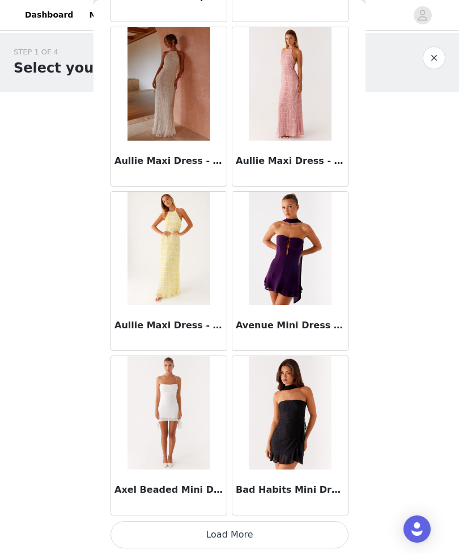
click at [290, 530] on button "Load More" at bounding box center [230, 534] width 238 height 27
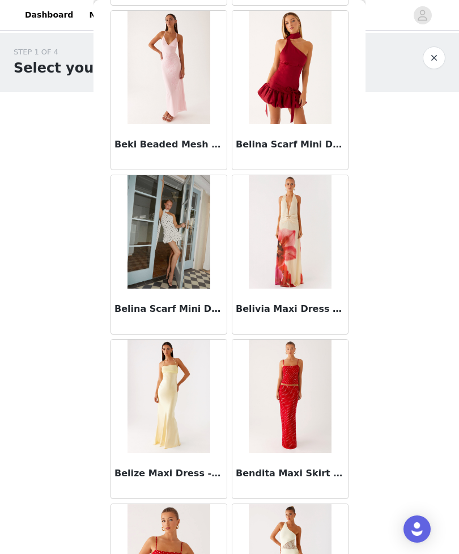
scroll to position [7289, 0]
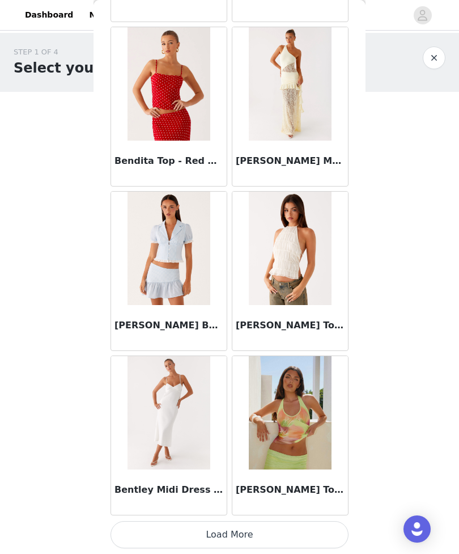
click at [306, 527] on button "Load More" at bounding box center [230, 534] width 238 height 27
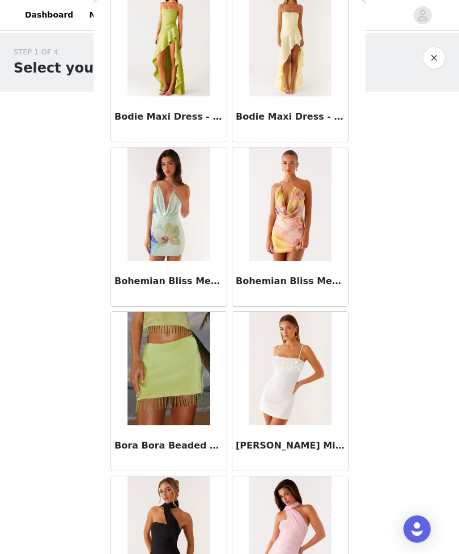
scroll to position [9112, 0]
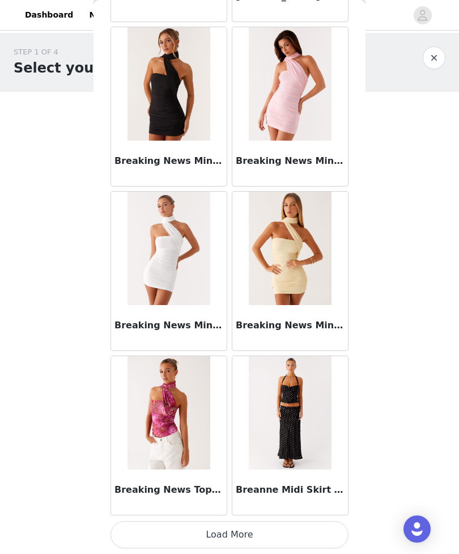
click at [313, 526] on button "Load More" at bounding box center [230, 534] width 238 height 27
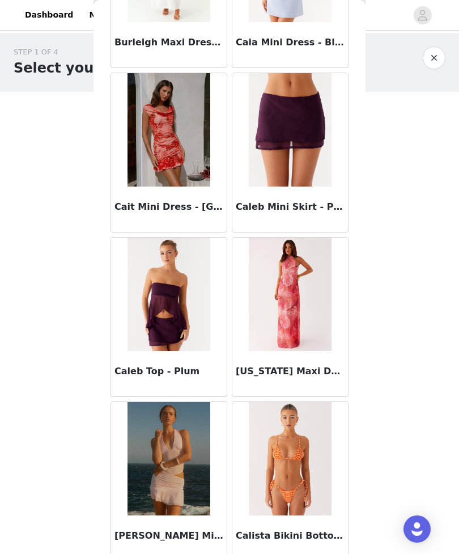
scroll to position [10841, 0]
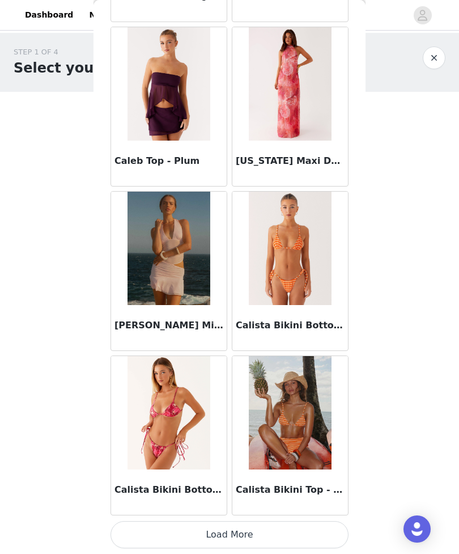
click at [287, 530] on button "Load More" at bounding box center [230, 534] width 238 height 27
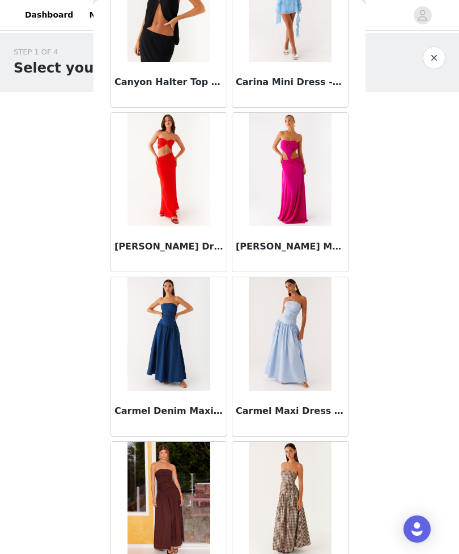
scroll to position [12115, 0]
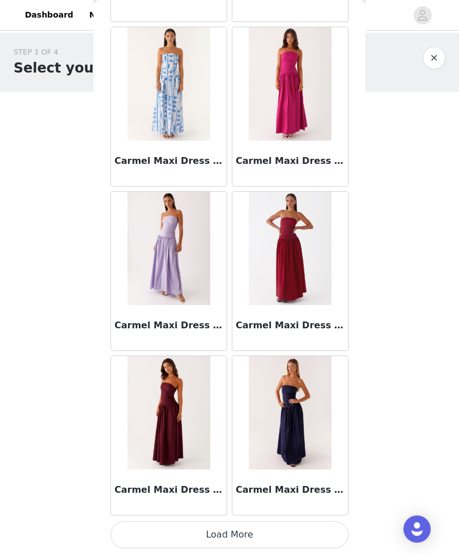
click at [311, 528] on button "Load More" at bounding box center [230, 534] width 238 height 27
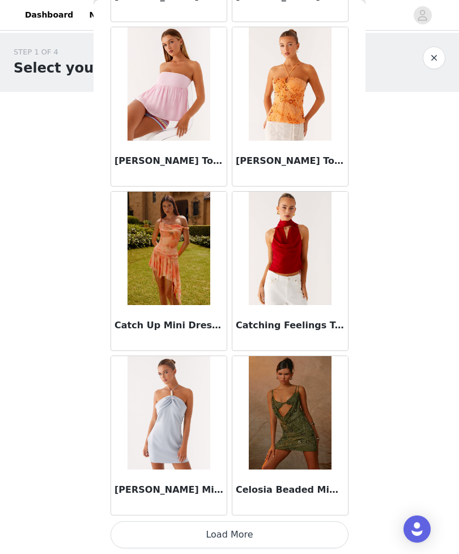
scroll to position [14340, 0]
click at [277, 527] on button "Load More" at bounding box center [230, 534] width 238 height 27
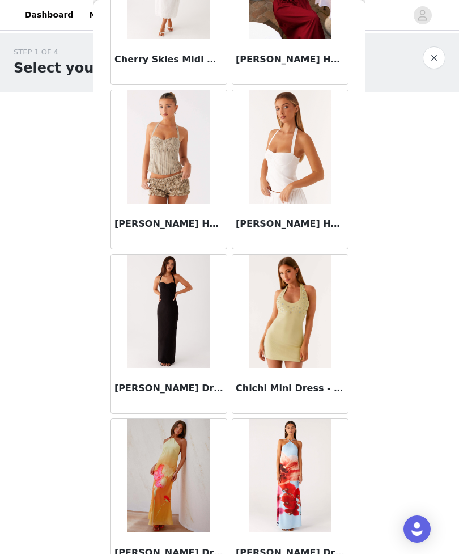
scroll to position [15771, 0]
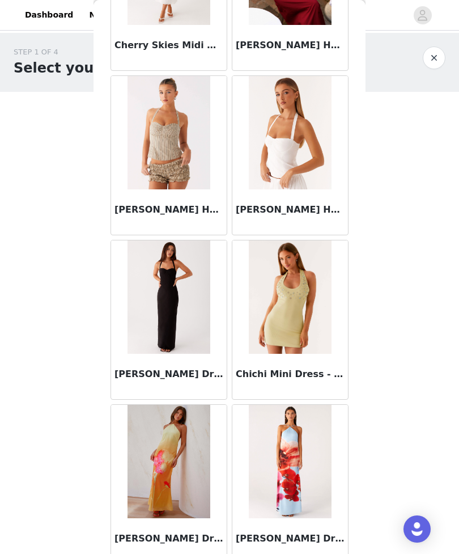
click at [312, 293] on img at bounding box center [290, 296] width 82 height 113
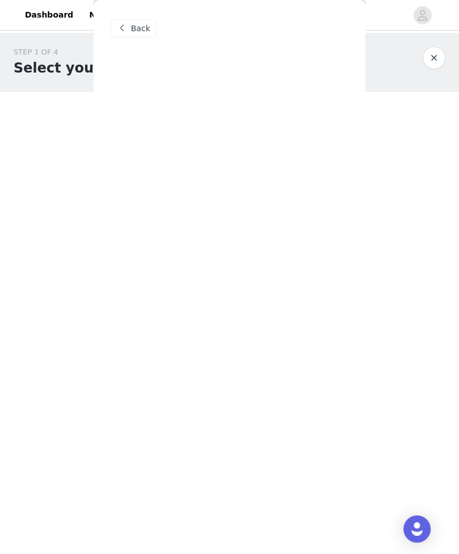
scroll to position [0, 0]
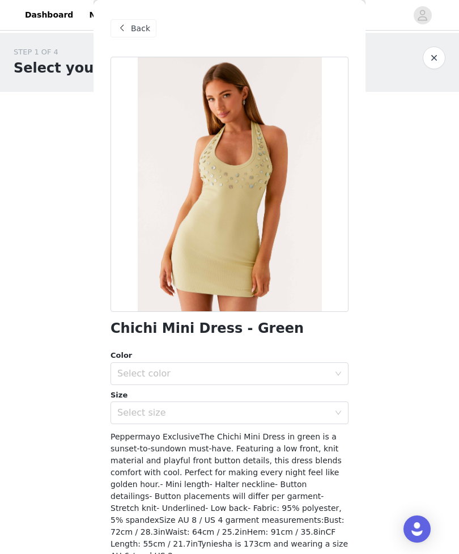
click at [324, 374] on div "Select color" at bounding box center [223, 373] width 212 height 11
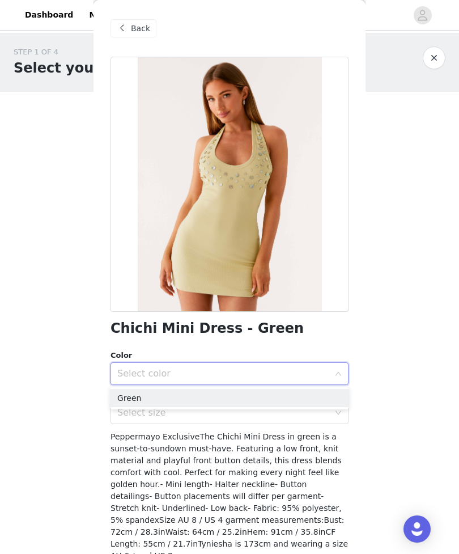
click at [315, 399] on li "Green" at bounding box center [230, 398] width 238 height 18
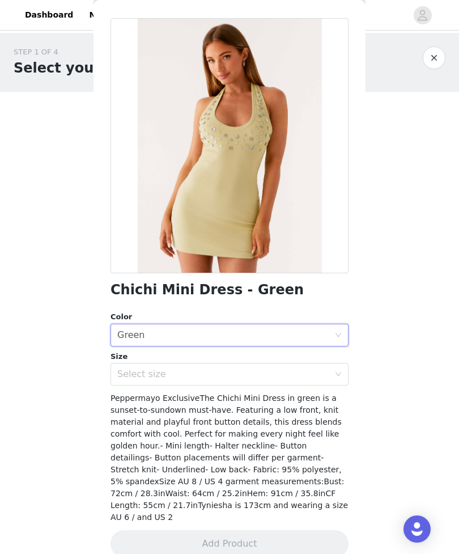
scroll to position [40, 0]
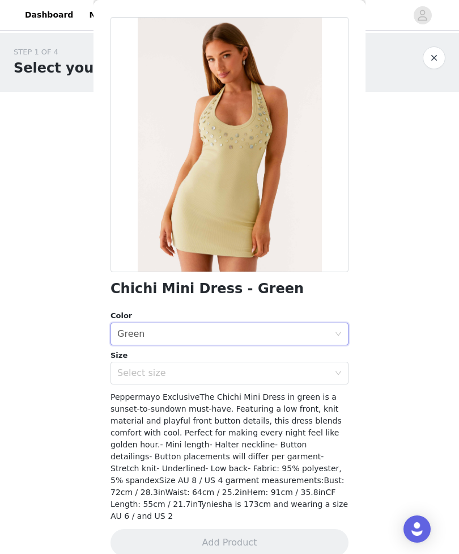
click at [323, 372] on div "Select size" at bounding box center [223, 373] width 212 height 11
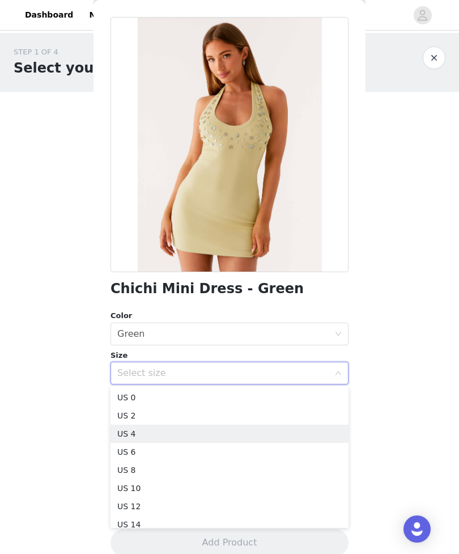
click at [261, 431] on li "US 4" at bounding box center [230, 434] width 238 height 18
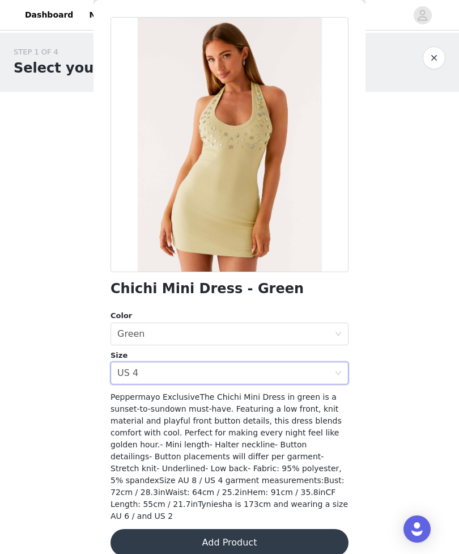
click at [279, 529] on button "Add Product" at bounding box center [230, 542] width 238 height 27
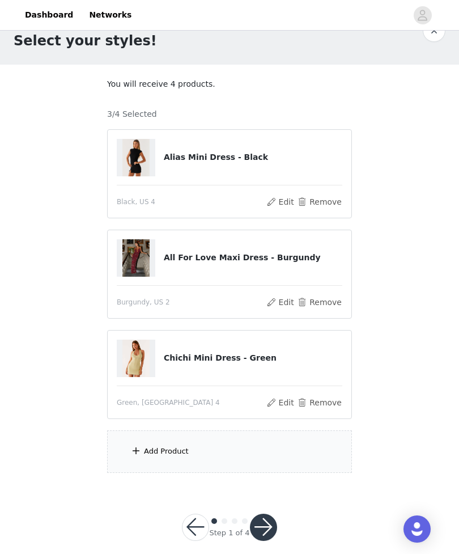
scroll to position [32, 0]
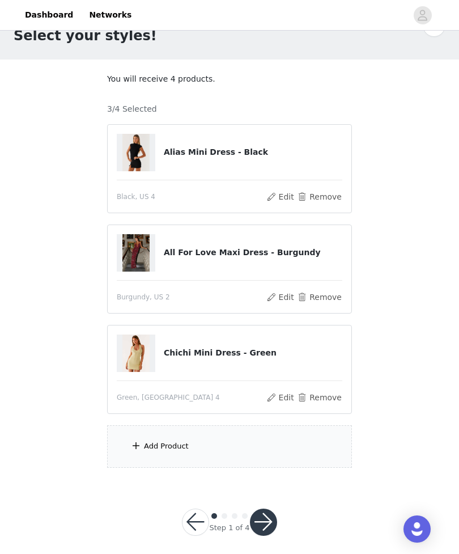
click at [321, 442] on div "Add Product" at bounding box center [229, 446] width 245 height 43
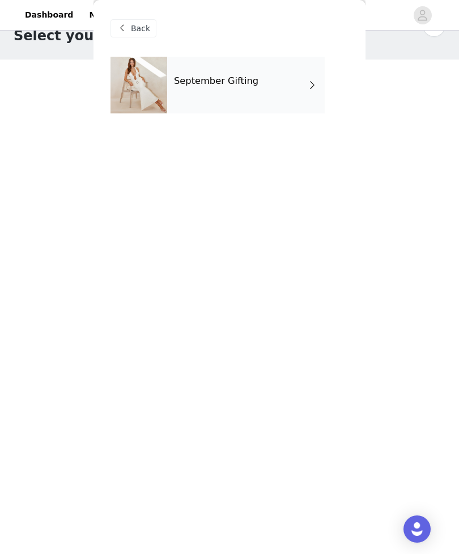
click at [307, 91] on span at bounding box center [312, 85] width 11 height 14
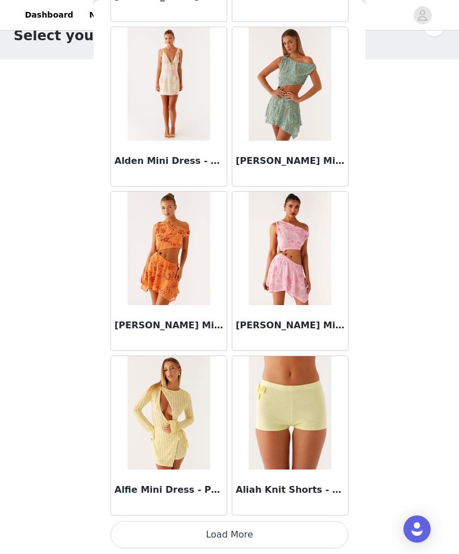
click at [297, 522] on button "Load More" at bounding box center [230, 534] width 238 height 27
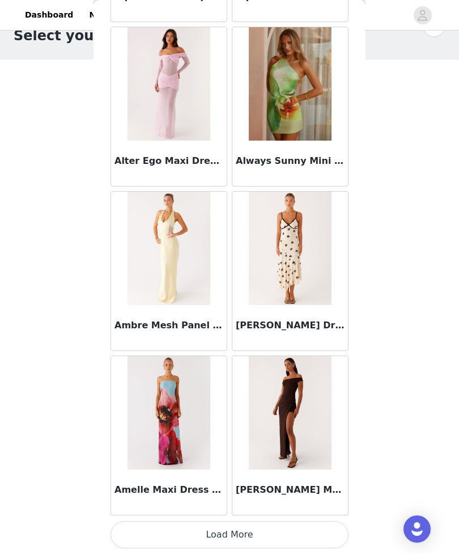
click at [309, 522] on button "Load More" at bounding box center [230, 534] width 238 height 27
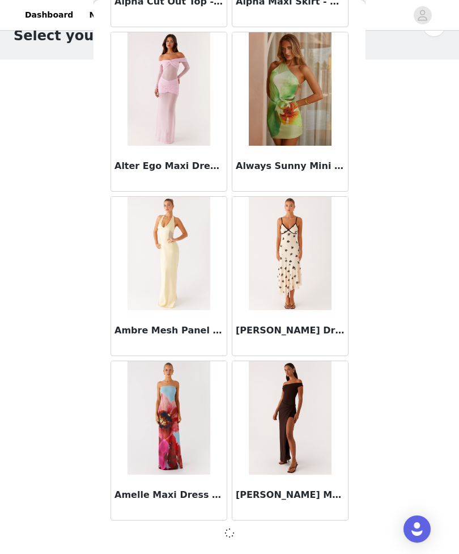
scroll to position [2821, 0]
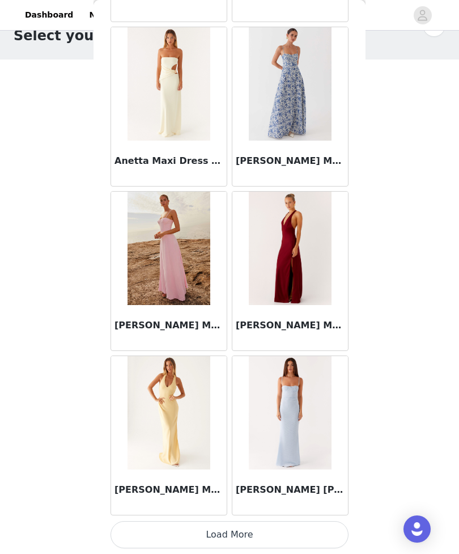
click at [315, 528] on button "Load More" at bounding box center [230, 534] width 238 height 27
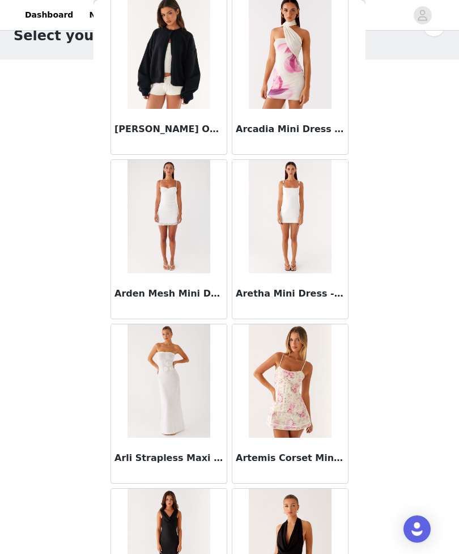
scroll to position [4987, 0]
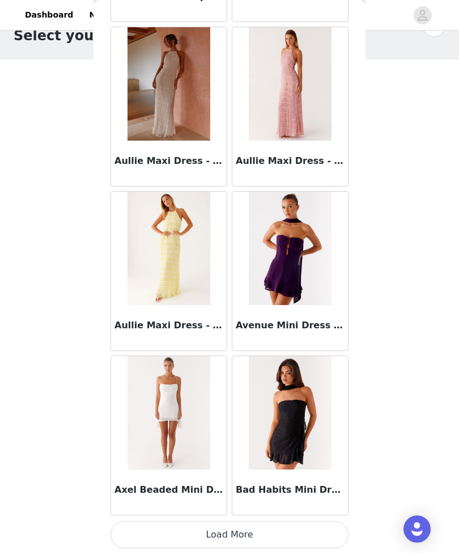
click at [289, 526] on button "Load More" at bounding box center [230, 534] width 238 height 27
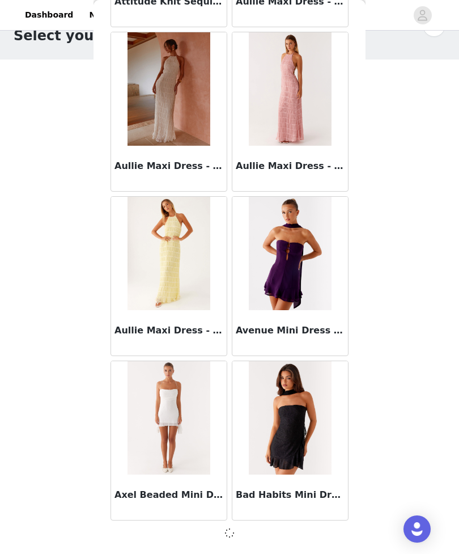
scroll to position [6111, 0]
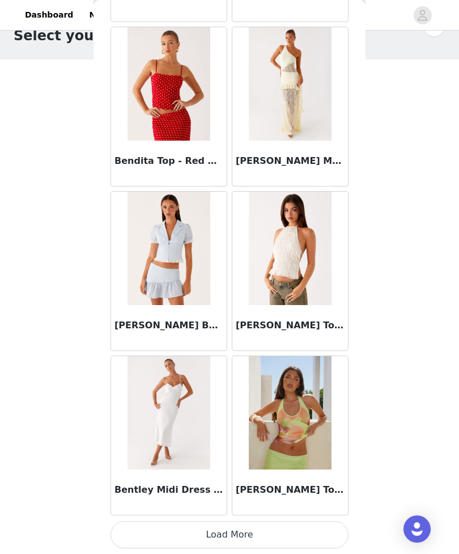
click at [293, 528] on button "Load More" at bounding box center [230, 534] width 238 height 27
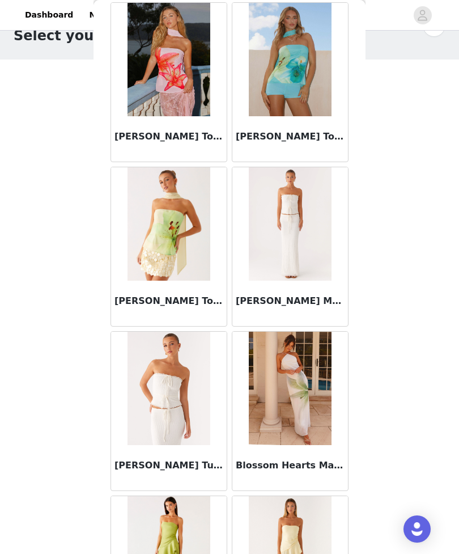
scroll to position [8692, 0]
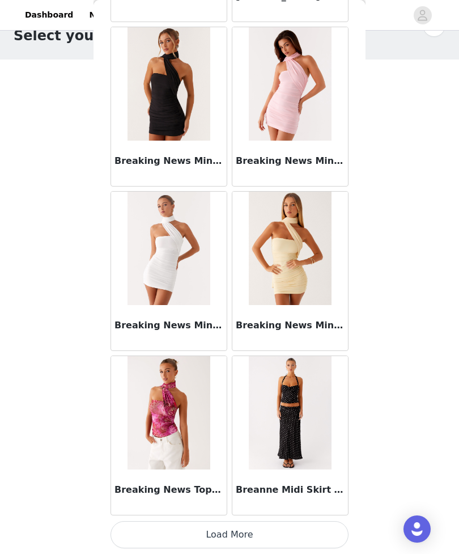
click at [298, 528] on button "Load More" at bounding box center [230, 534] width 238 height 27
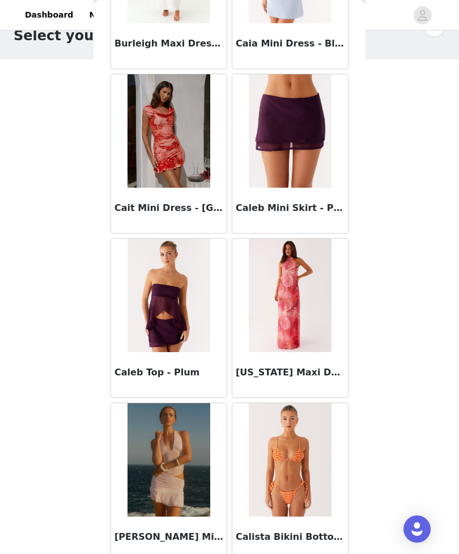
scroll to position [11011, 0]
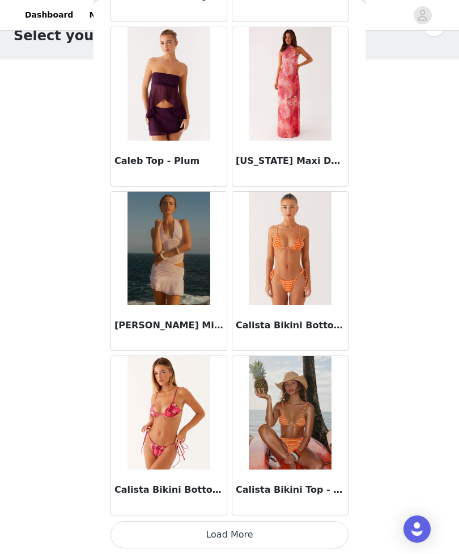
click at [288, 529] on button "Load More" at bounding box center [230, 534] width 238 height 27
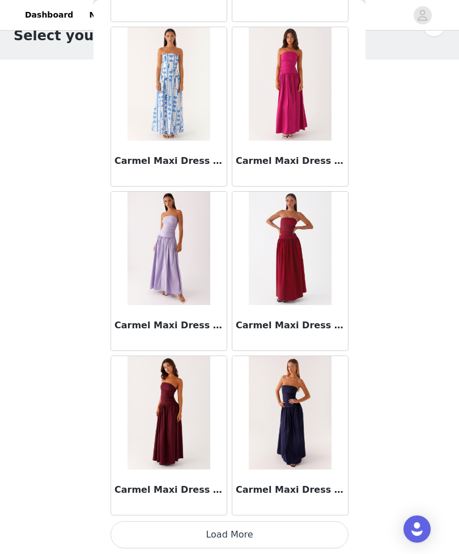
click at [288, 525] on button "Load More" at bounding box center [230, 534] width 238 height 27
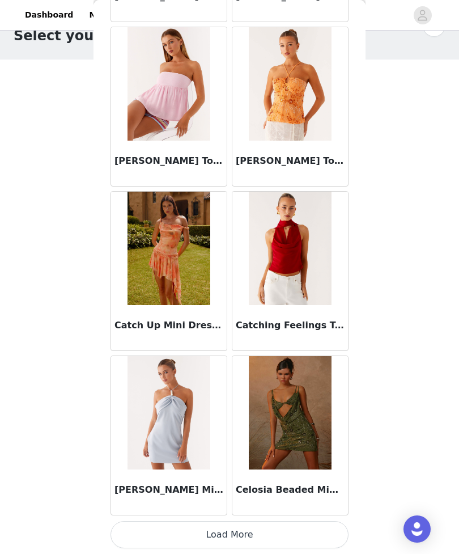
scroll to position [14340, 0]
click at [225, 531] on button "Load More" at bounding box center [230, 534] width 238 height 27
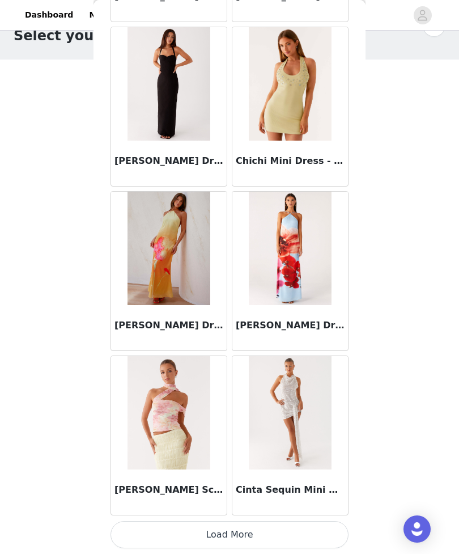
scroll to position [15985, 0]
click at [303, 526] on button "Load More" at bounding box center [230, 534] width 238 height 27
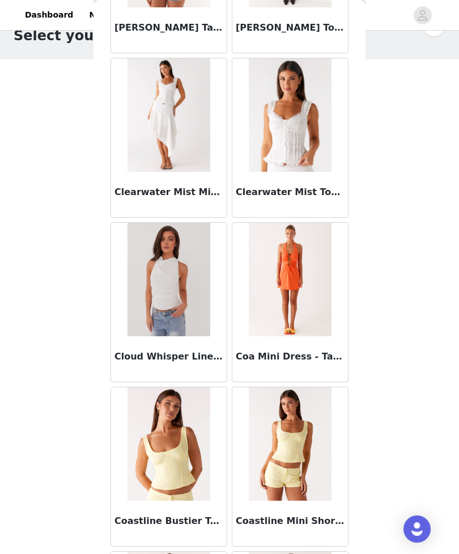
scroll to position [16924, 0]
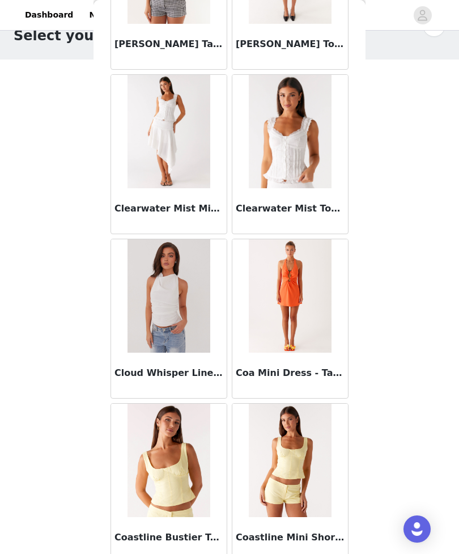
click at [291, 133] on img at bounding box center [290, 131] width 82 height 113
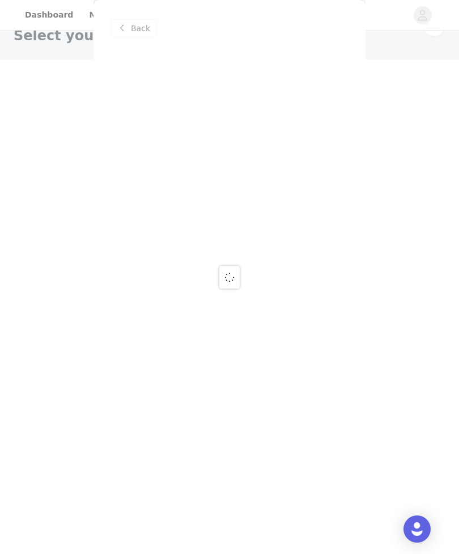
scroll to position [0, 0]
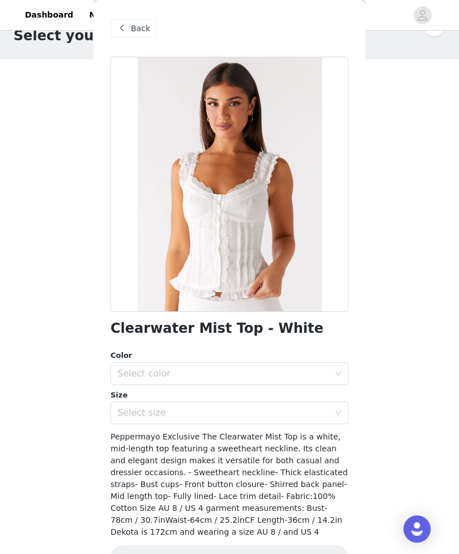
click at [320, 371] on div "Select color" at bounding box center [223, 373] width 212 height 11
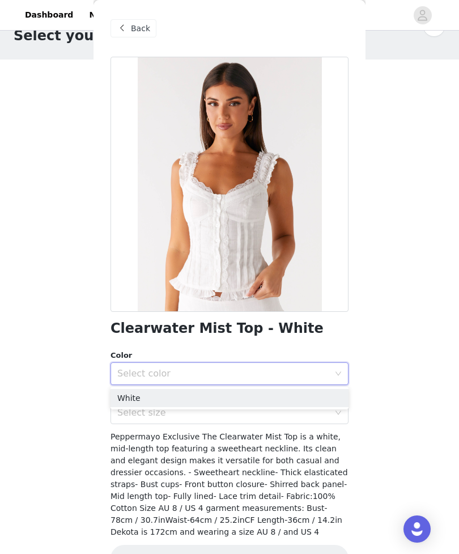
click at [143, 30] on span "Back" at bounding box center [140, 29] width 19 height 12
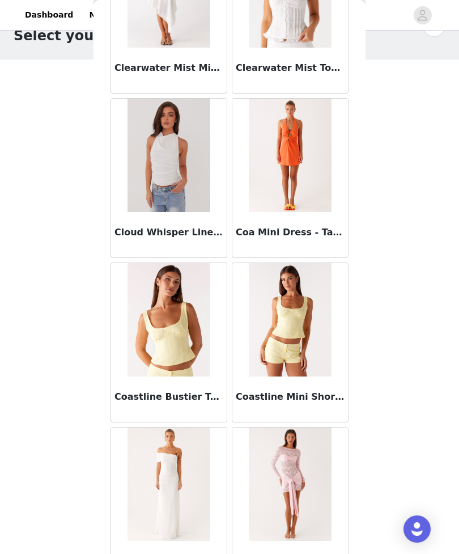
scroll to position [17076, 0]
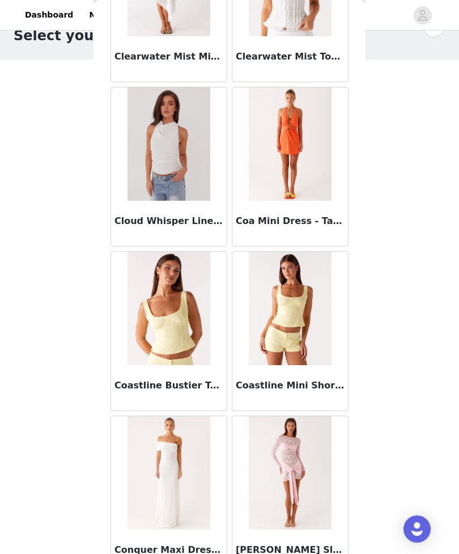
click at [301, 301] on img at bounding box center [290, 308] width 82 height 113
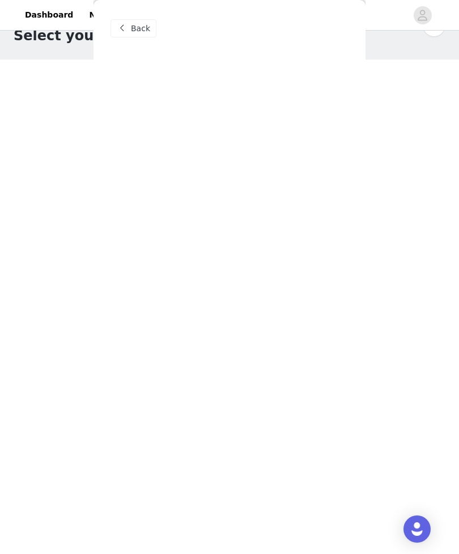
scroll to position [0, 0]
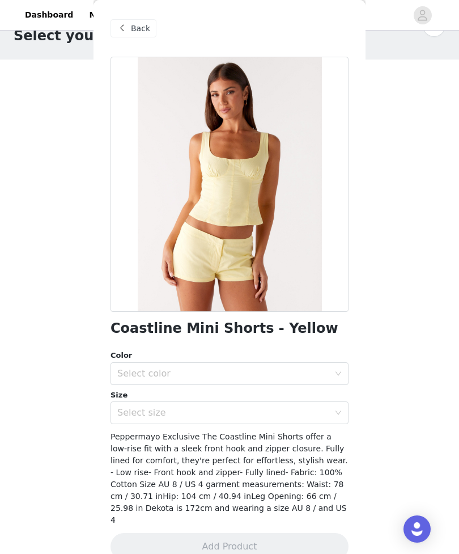
click at [147, 28] on span "Back" at bounding box center [140, 29] width 19 height 12
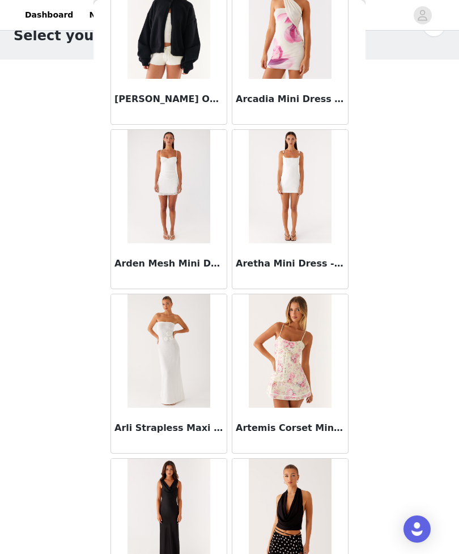
scroll to position [5138, 0]
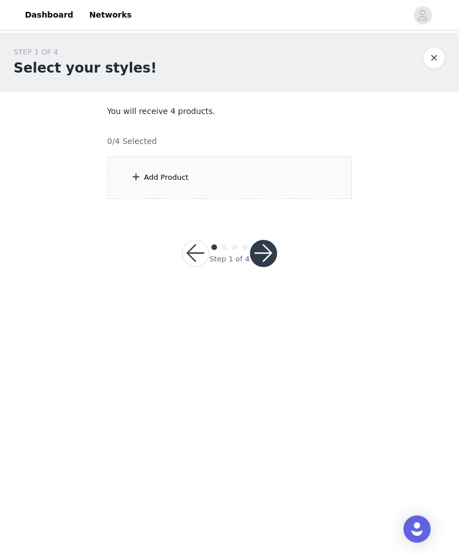
click at [250, 171] on div "Add Product" at bounding box center [229, 178] width 245 height 43
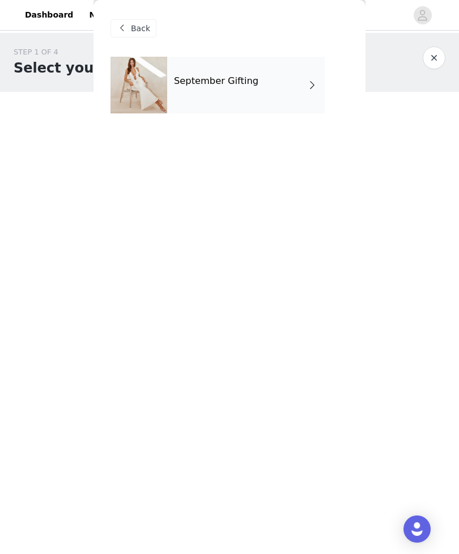
click at [270, 87] on div "September Gifting" at bounding box center [246, 85] width 158 height 57
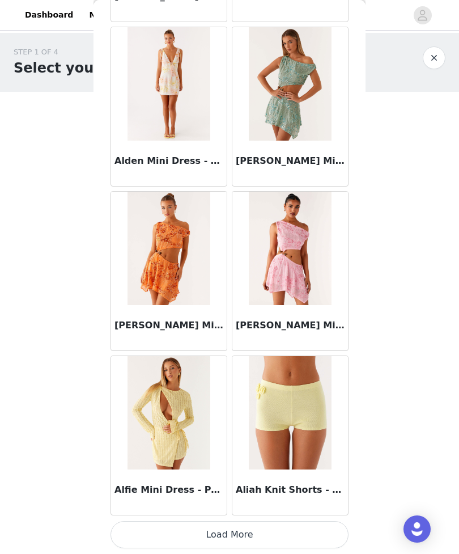
scroll to position [1181, 0]
click at [285, 541] on button "Load More" at bounding box center [230, 534] width 238 height 27
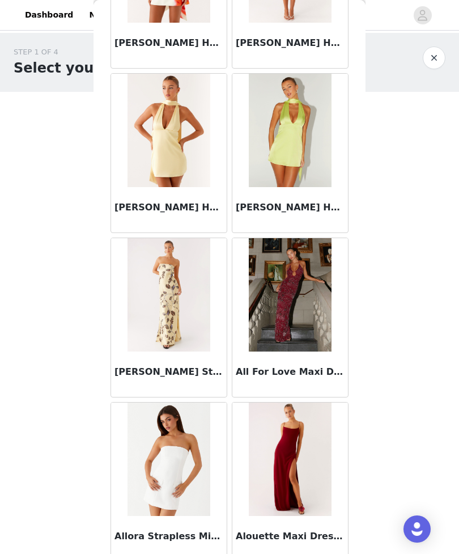
scroll to position [2127, 0]
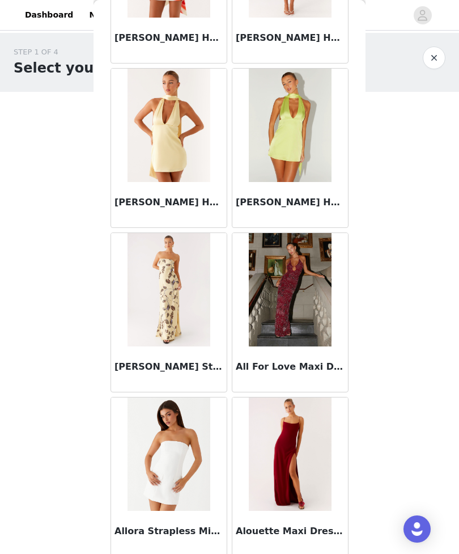
click at [316, 306] on img at bounding box center [290, 289] width 82 height 113
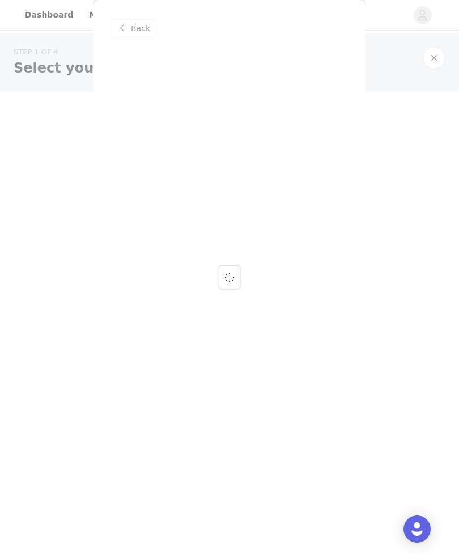
scroll to position [0, 0]
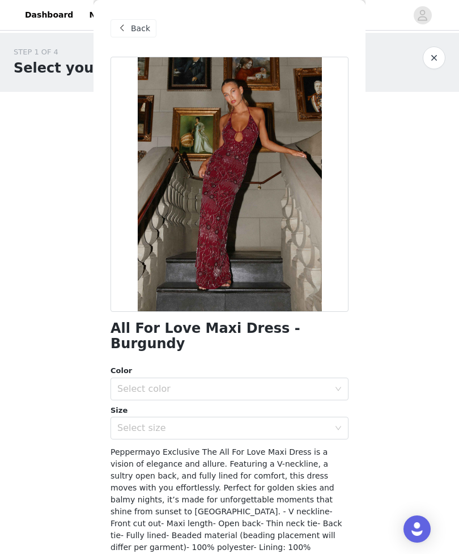
click at [328, 383] on div "Select color" at bounding box center [223, 388] width 212 height 11
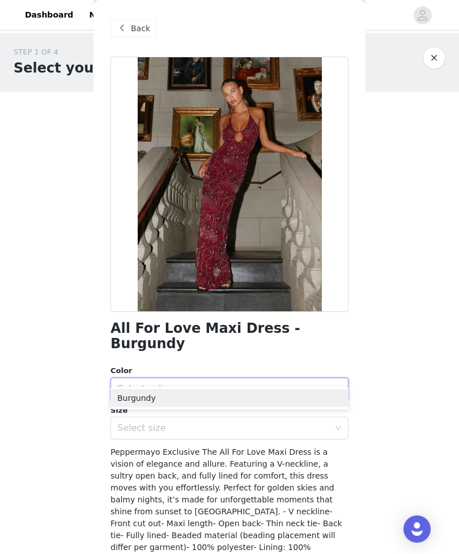
click at [309, 392] on li "Burgundy" at bounding box center [230, 398] width 238 height 18
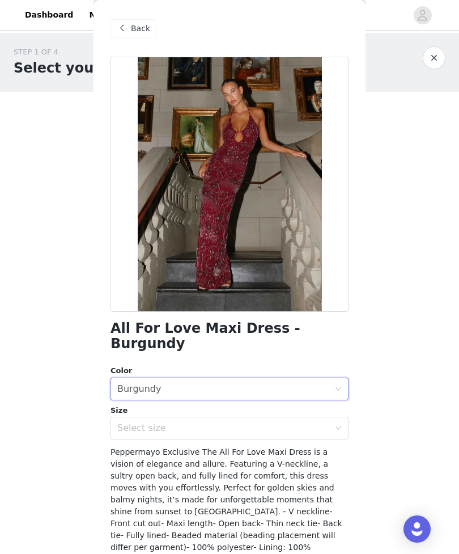
click at [325, 423] on div "Select size" at bounding box center [223, 428] width 212 height 11
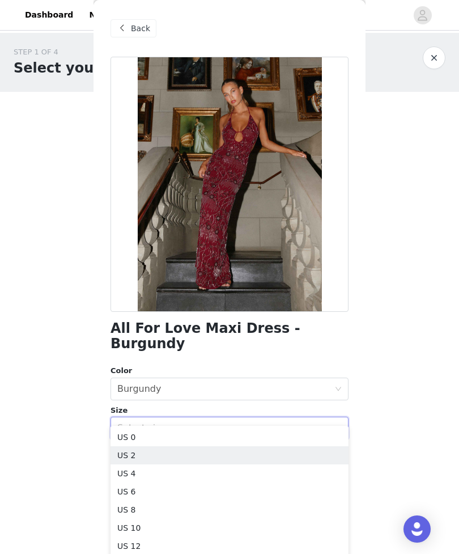
click at [230, 459] on li "US 2" at bounding box center [230, 455] width 238 height 18
